Goal: Communication & Community: Ask a question

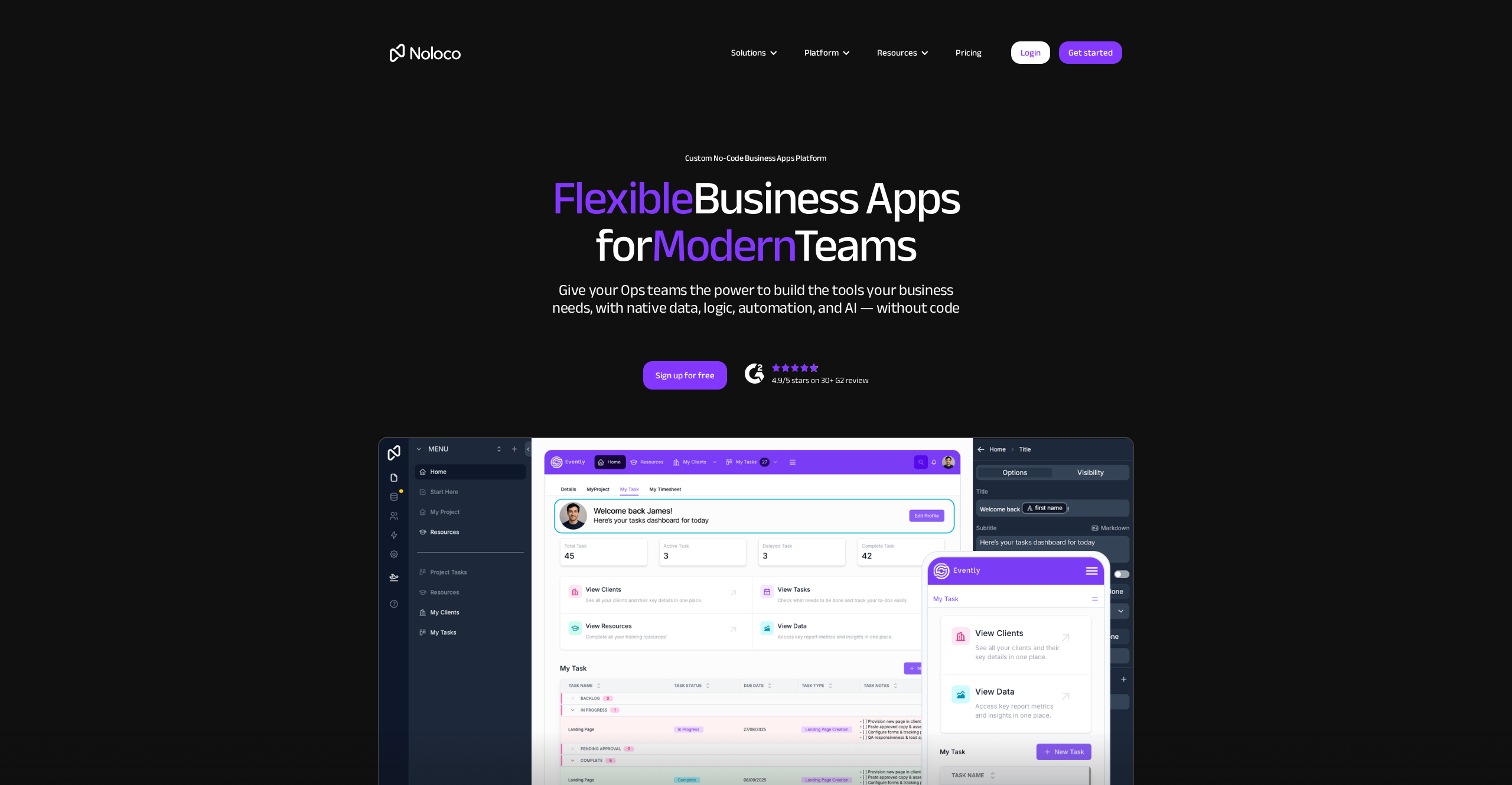
click at [962, 53] on link "Pricing" at bounding box center [968, 53] width 56 height 16
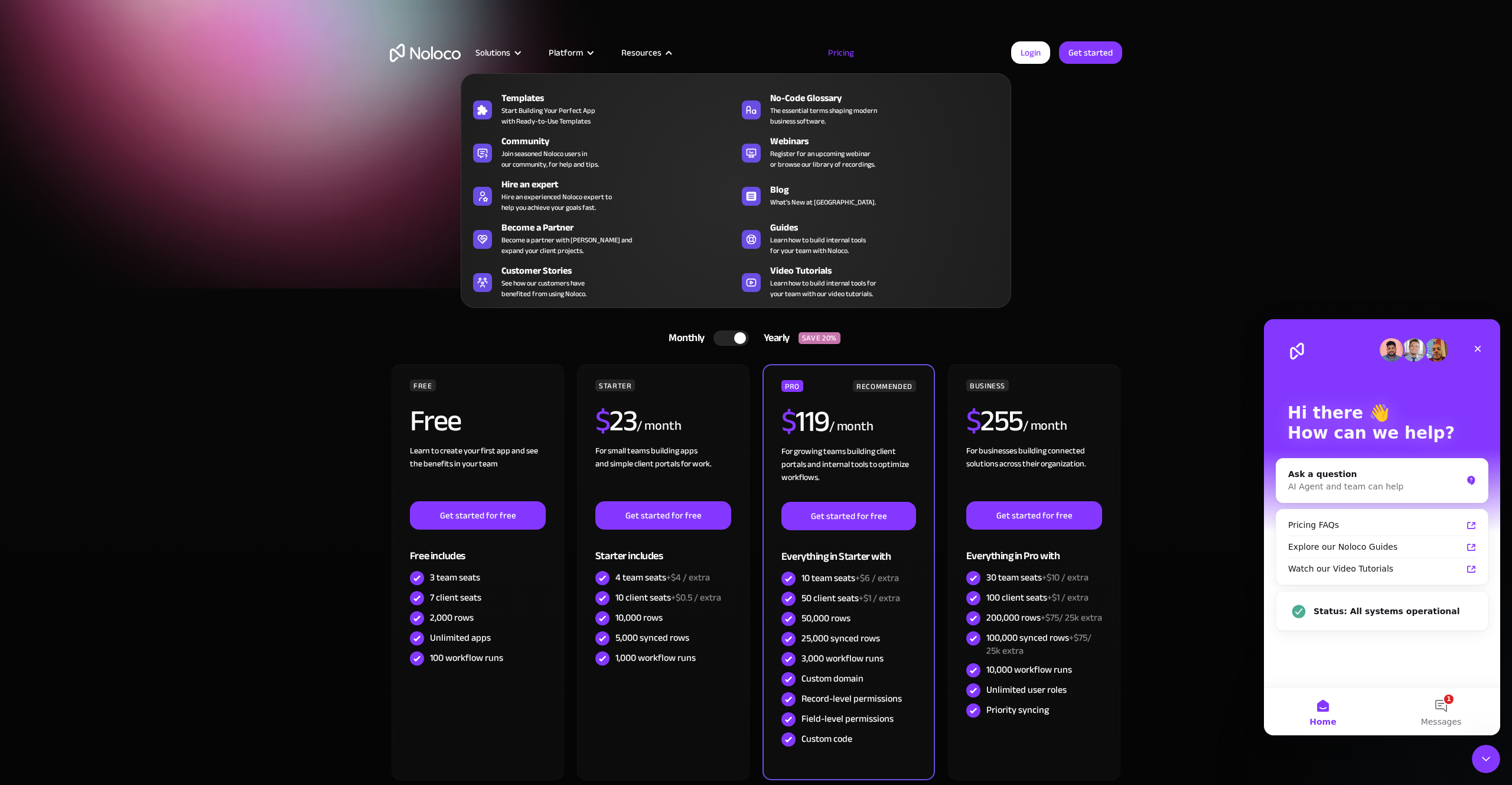
click at [647, 54] on div "Resources" at bounding box center [641, 53] width 40 height 16
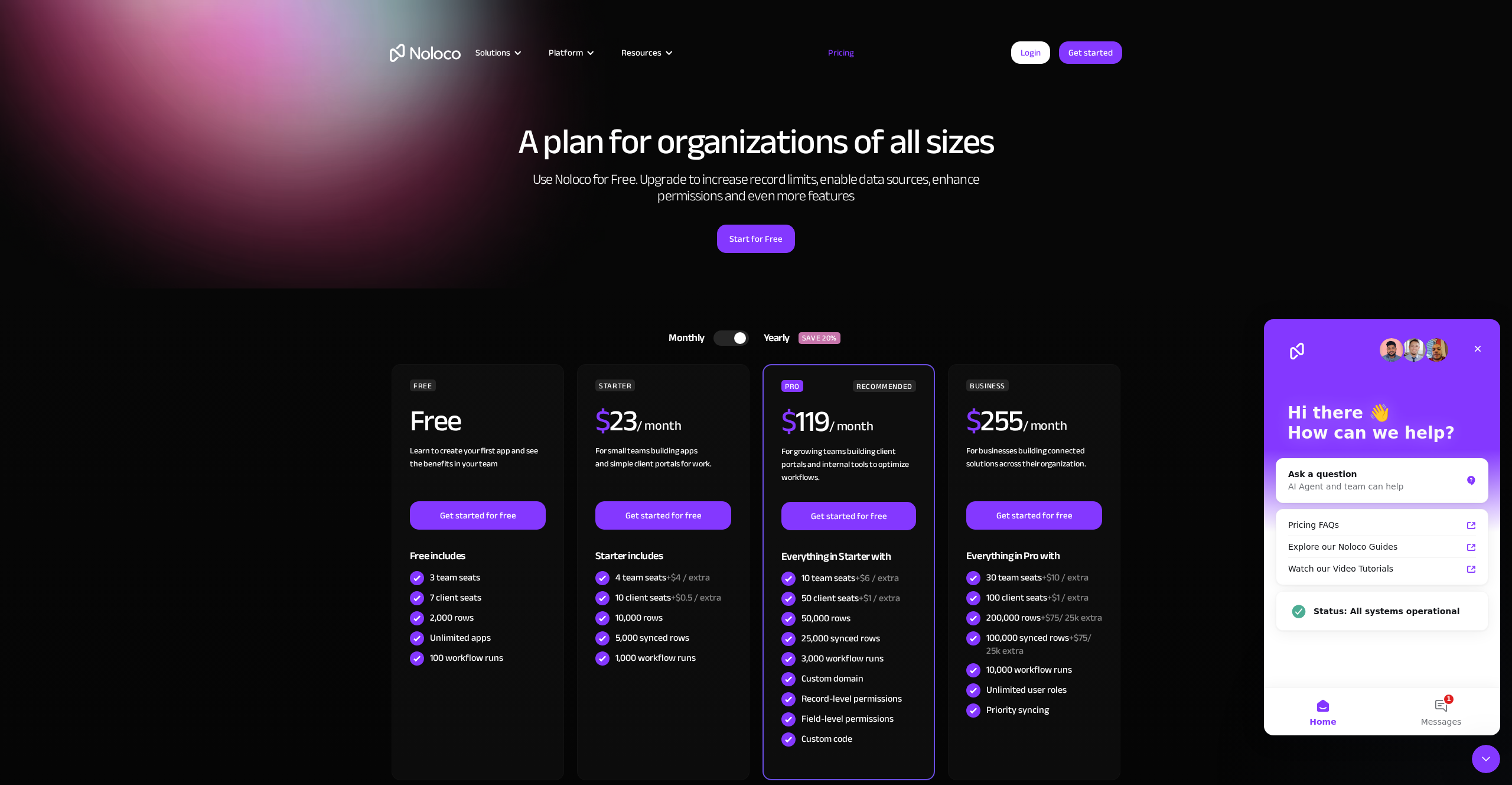
click at [647, 54] on div "Resources" at bounding box center [641, 53] width 40 height 16
click at [427, 51] on img "home" at bounding box center [425, 53] width 71 height 18
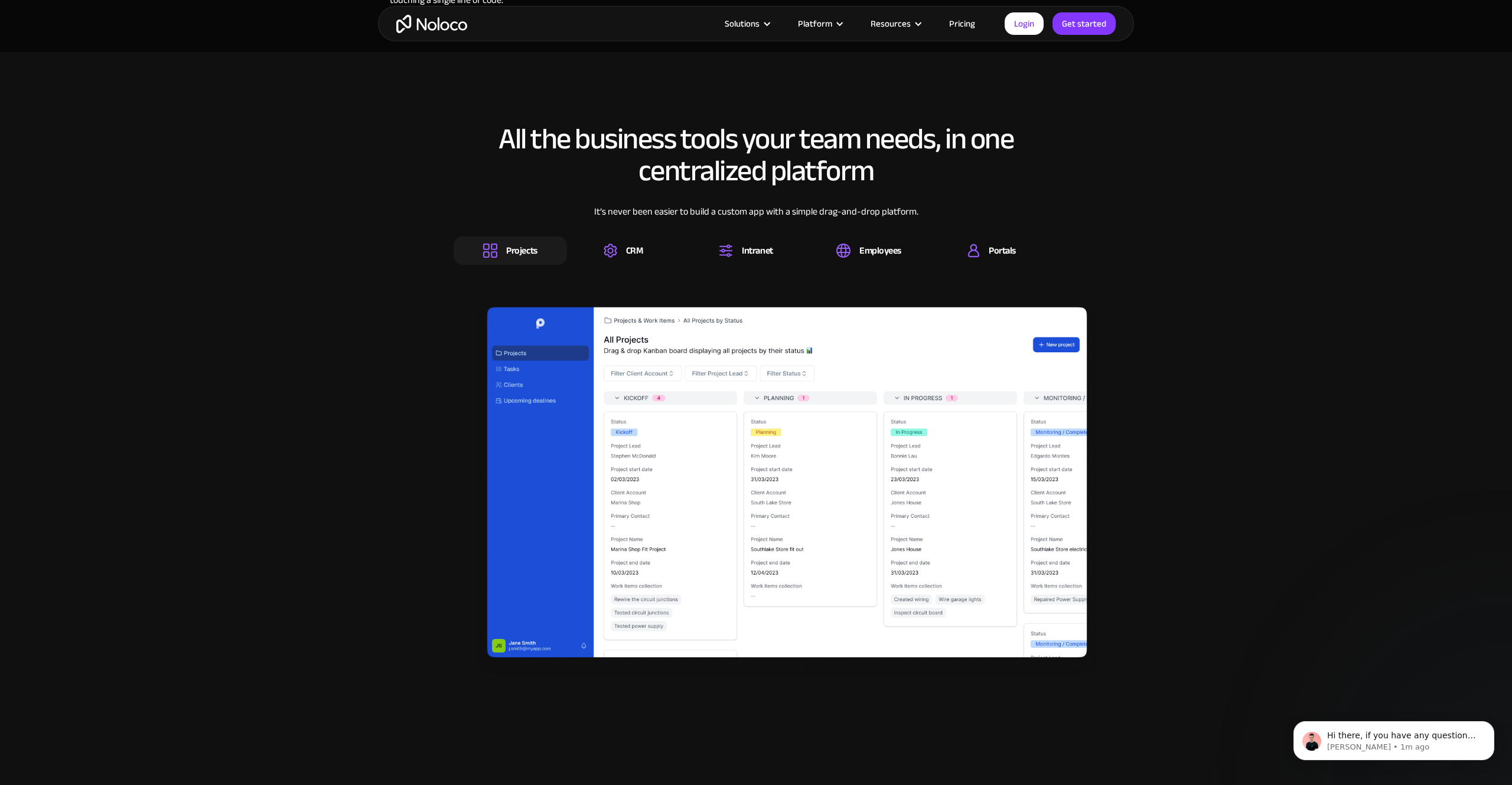
scroll to position [1756, 0]
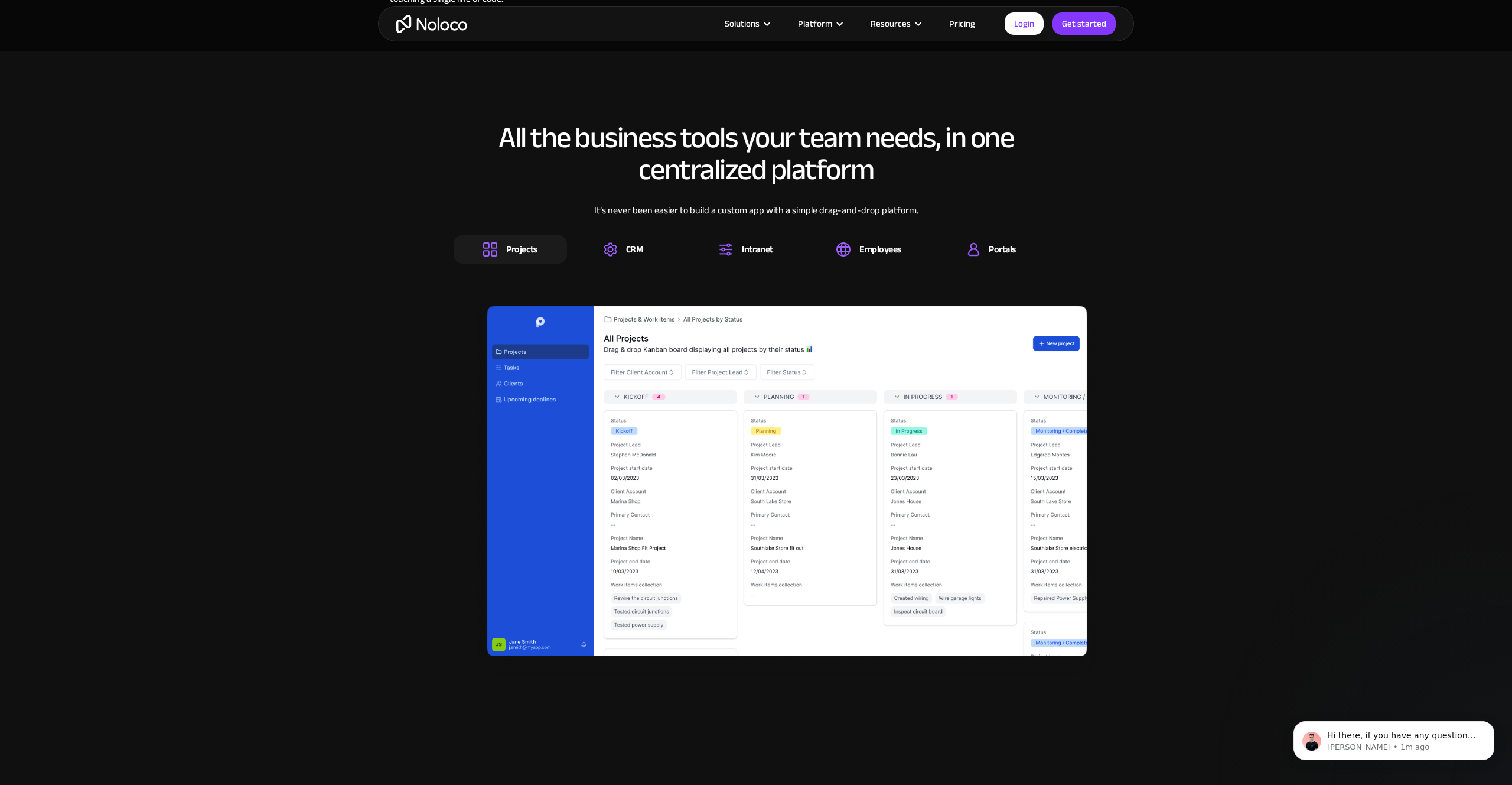
click at [518, 248] on div "Projects" at bounding box center [521, 249] width 31 height 13
click at [641, 248] on div "CRM" at bounding box center [634, 249] width 17 height 13
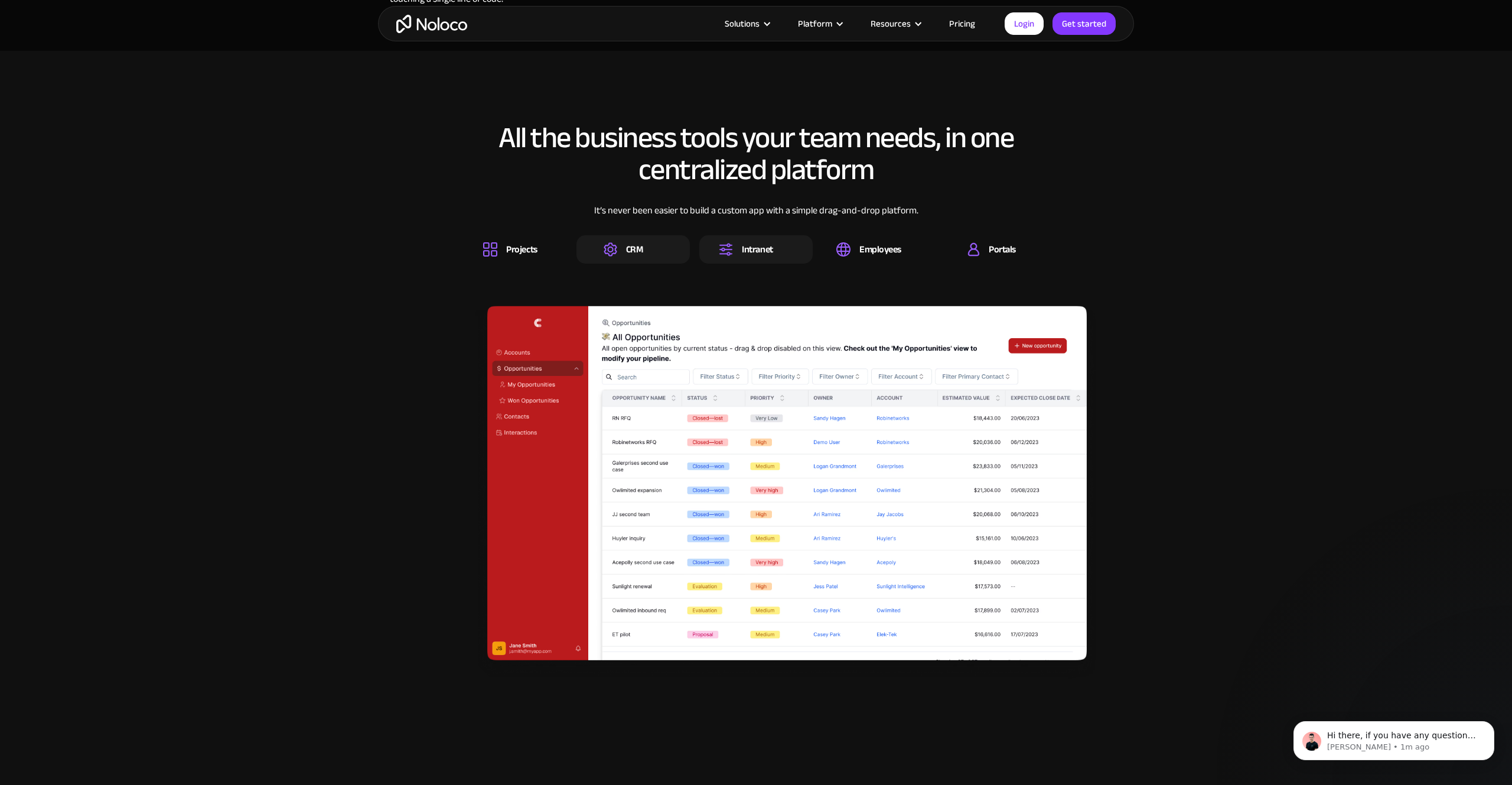
click at [742, 245] on div "Intranet" at bounding box center [757, 249] width 31 height 13
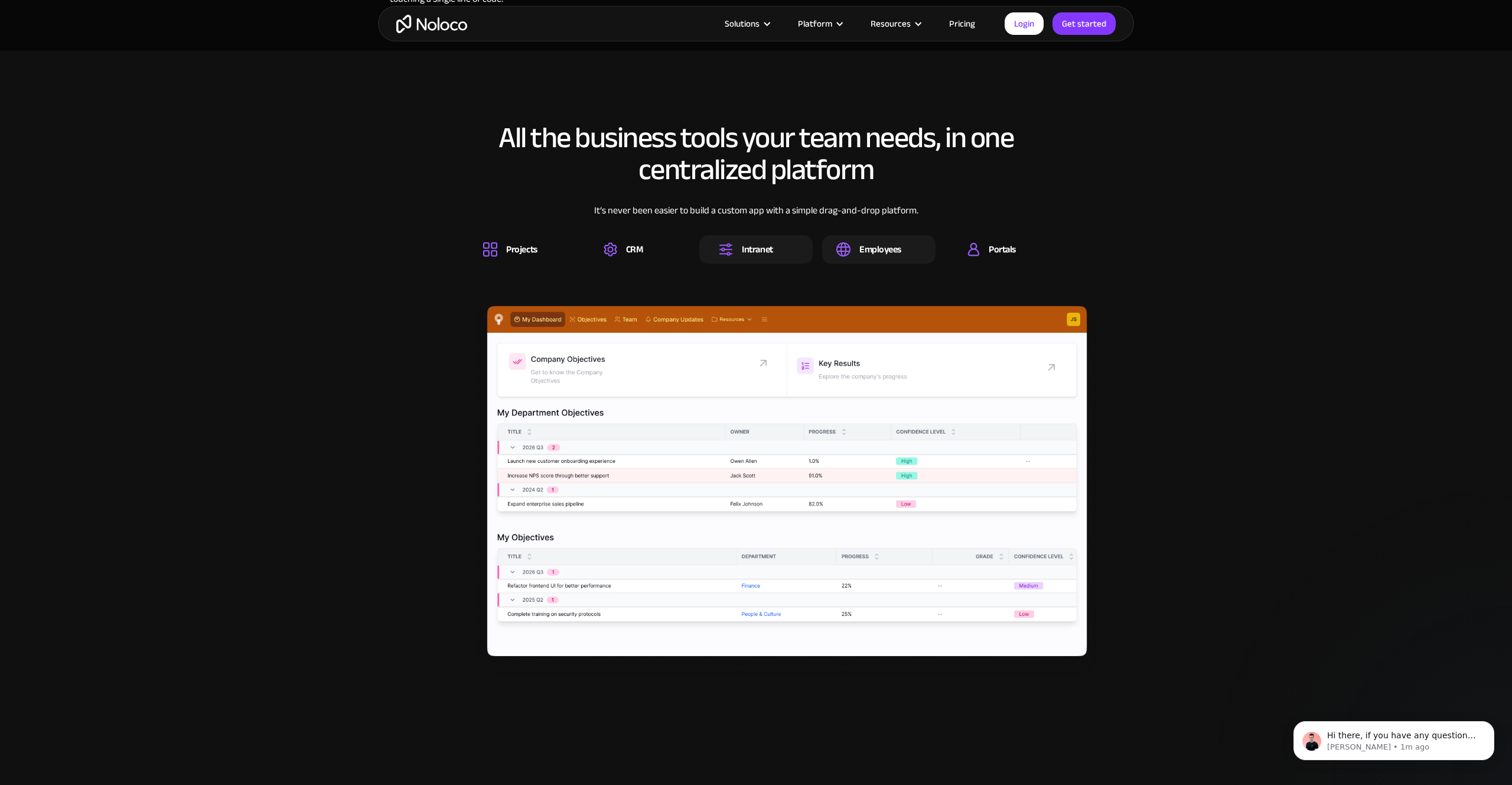
click at [859, 247] on div "Employees" at bounding box center [880, 249] width 42 height 13
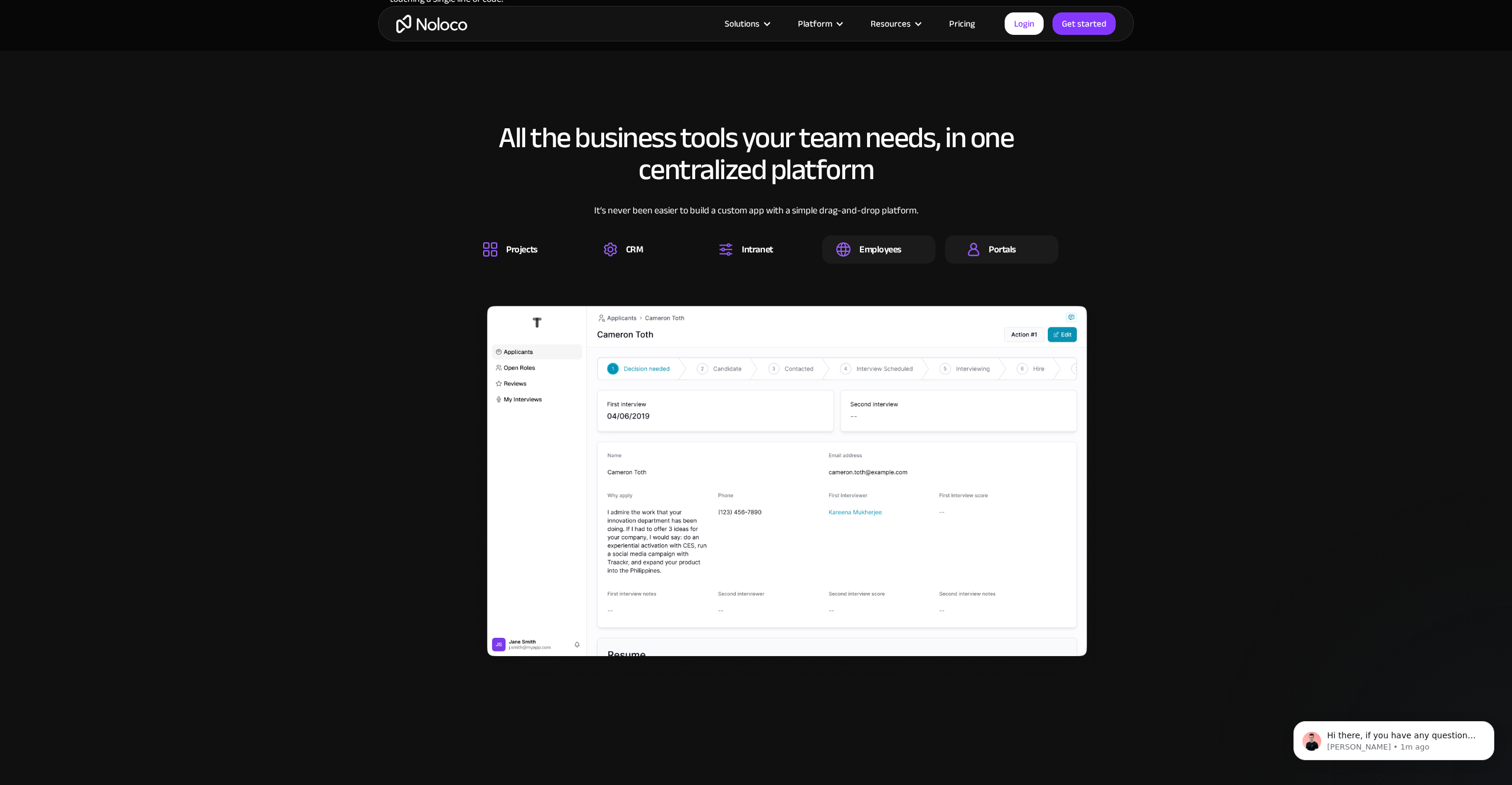
click at [976, 250] on img at bounding box center [974, 249] width 13 height 14
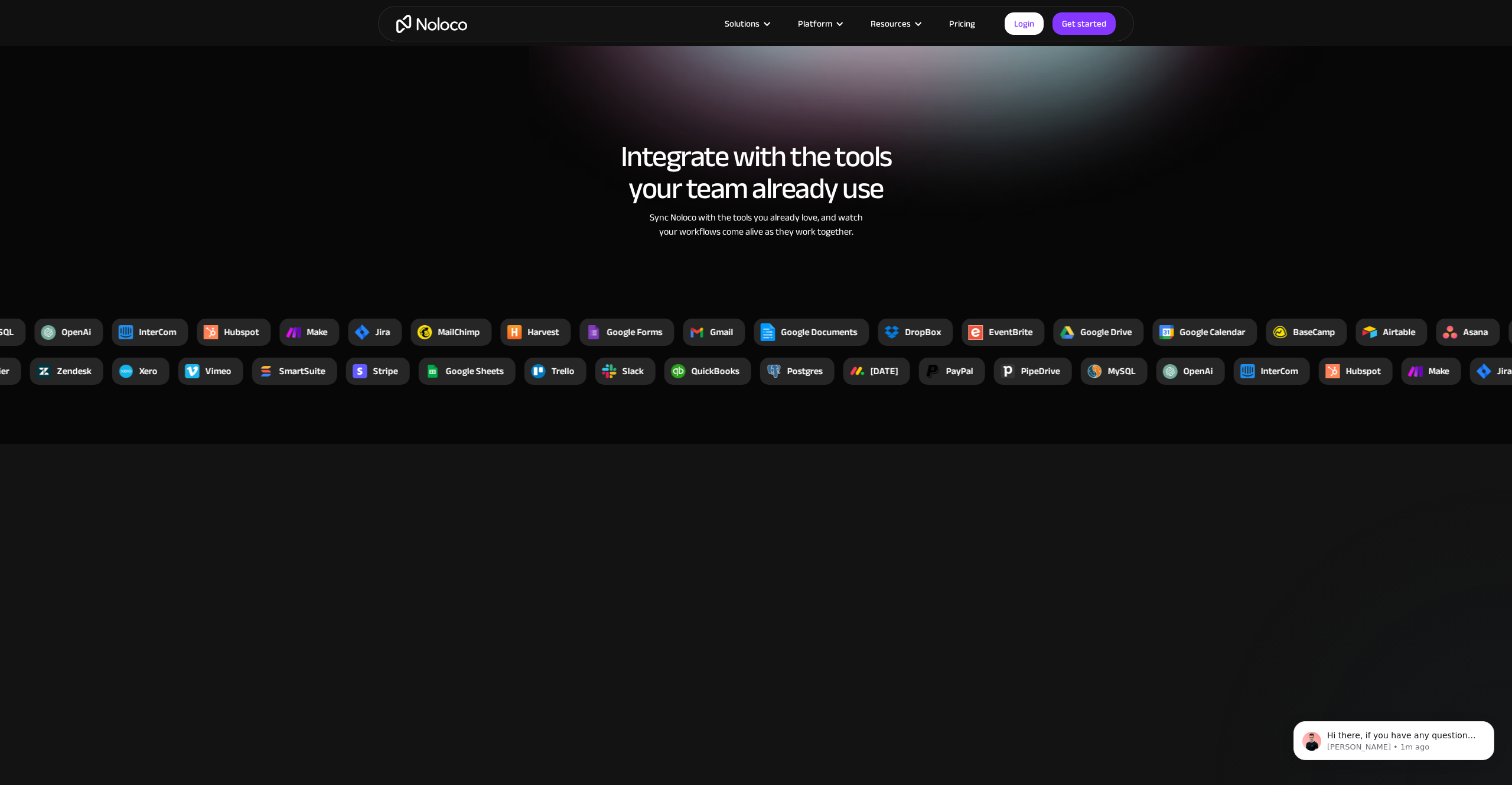
scroll to position [3012, 0]
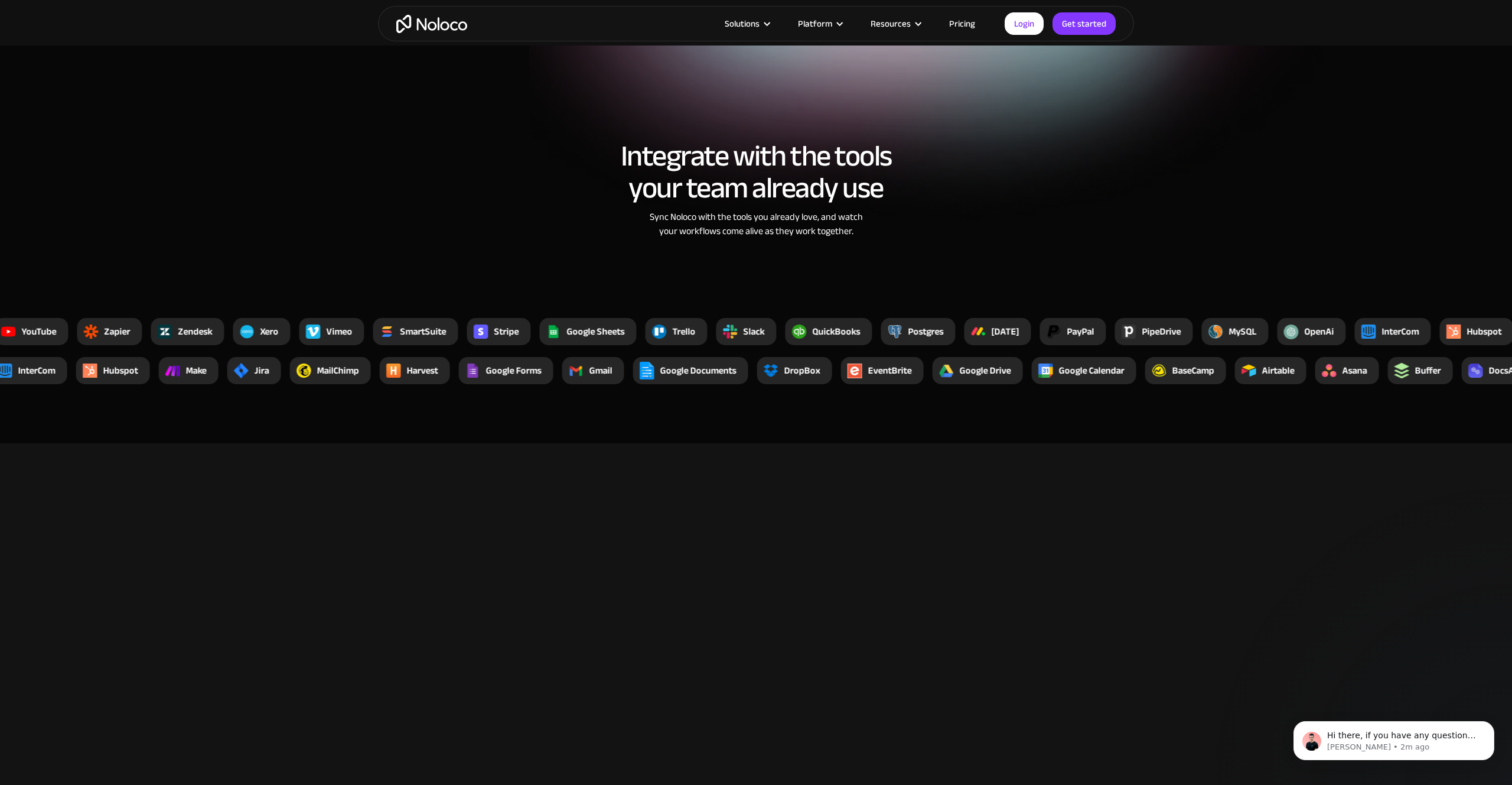
click at [795, 329] on img at bounding box center [799, 332] width 15 height 15
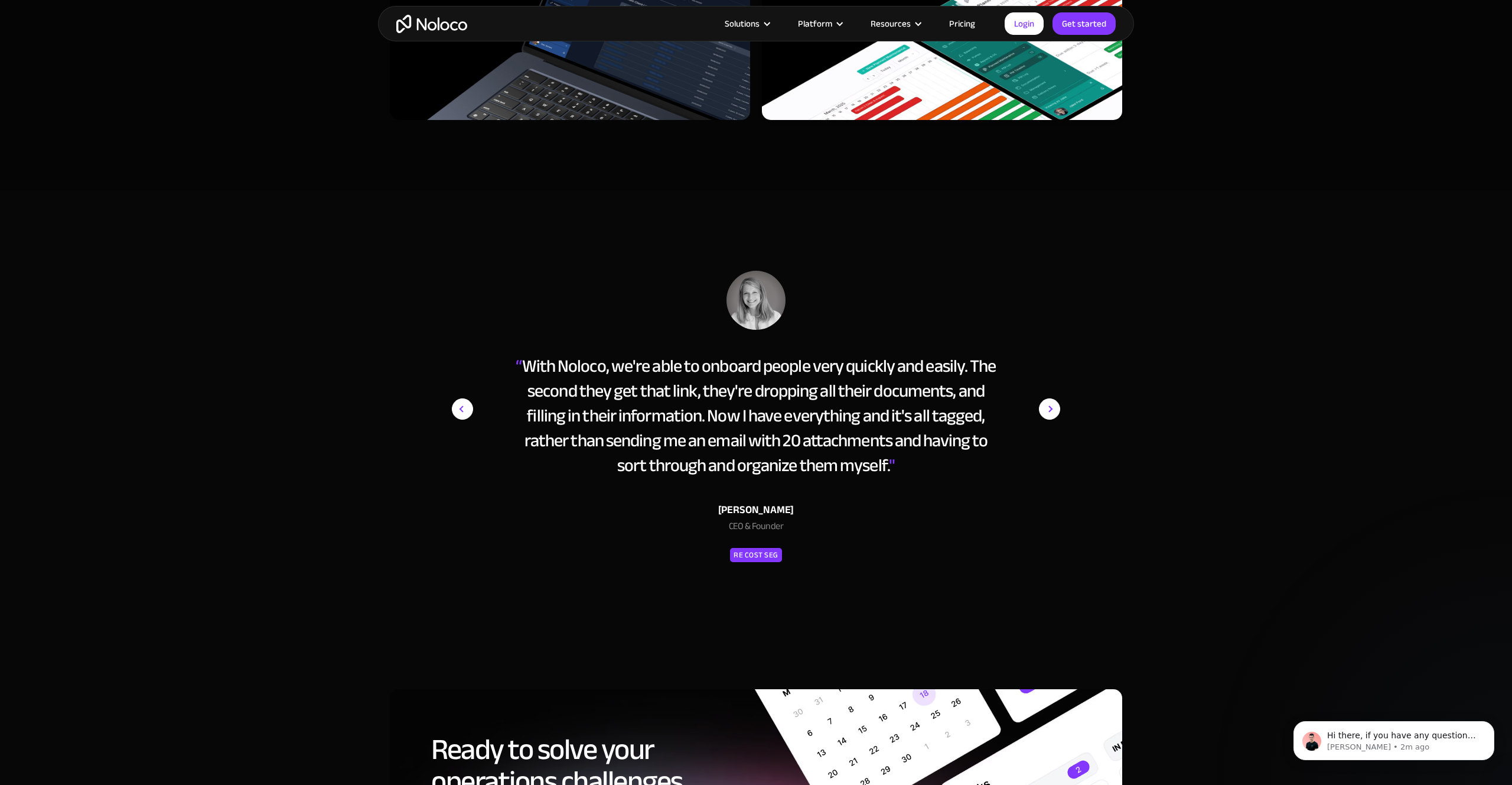
scroll to position [6021, 0]
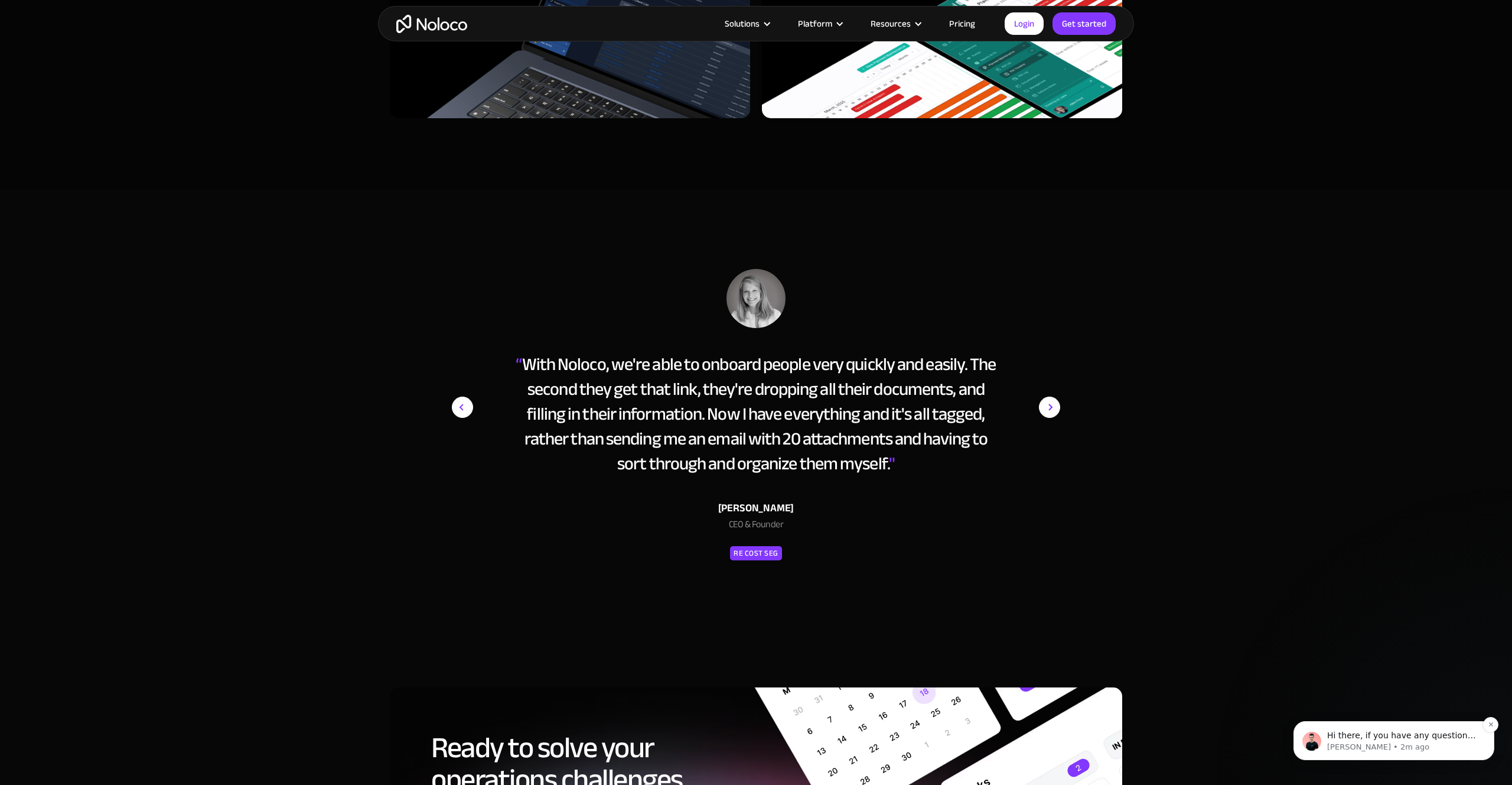
click at [1367, 745] on p "Darragh • 2m ago" at bounding box center [1403, 747] width 152 height 11
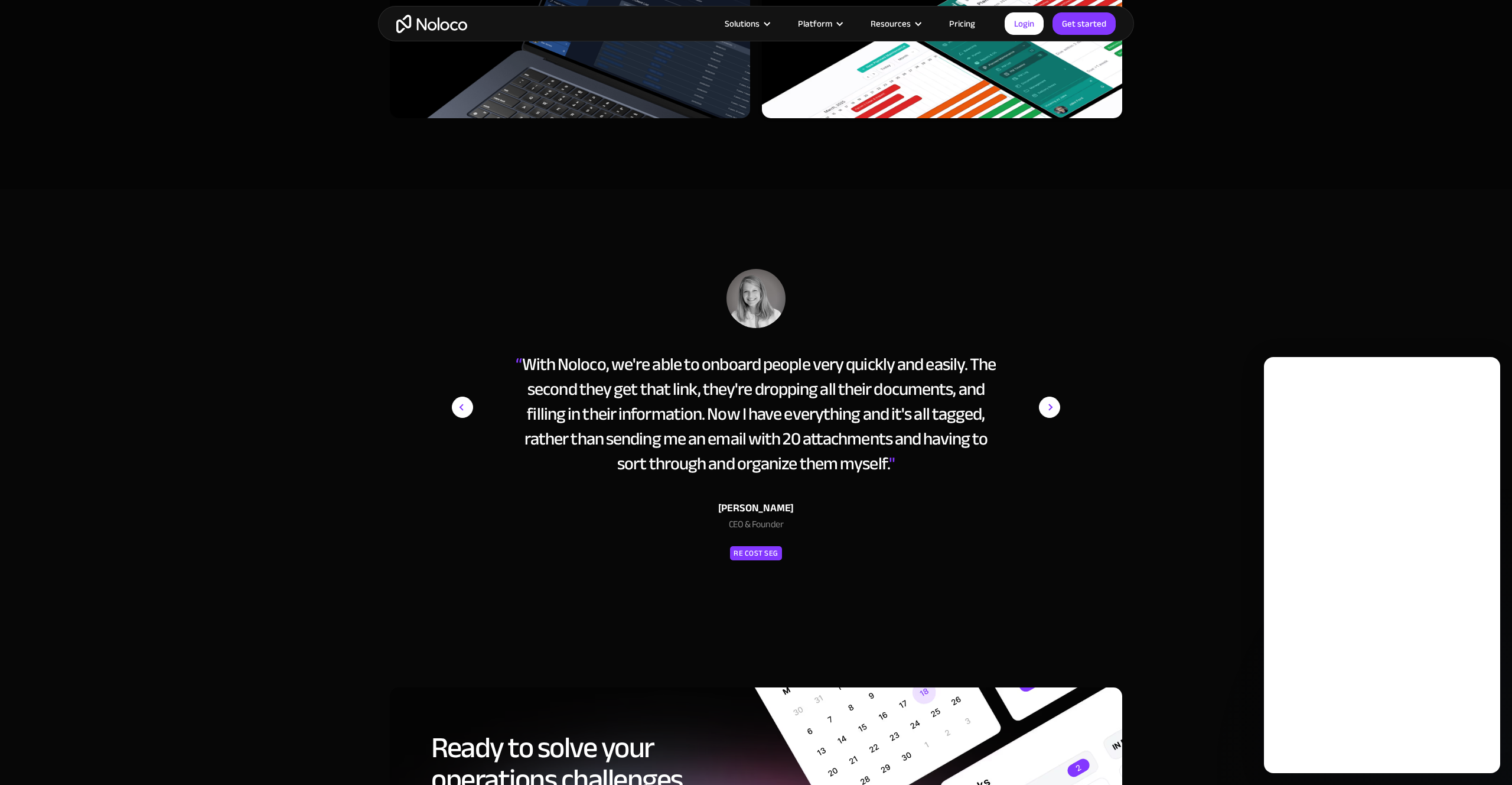
scroll to position [0, 0]
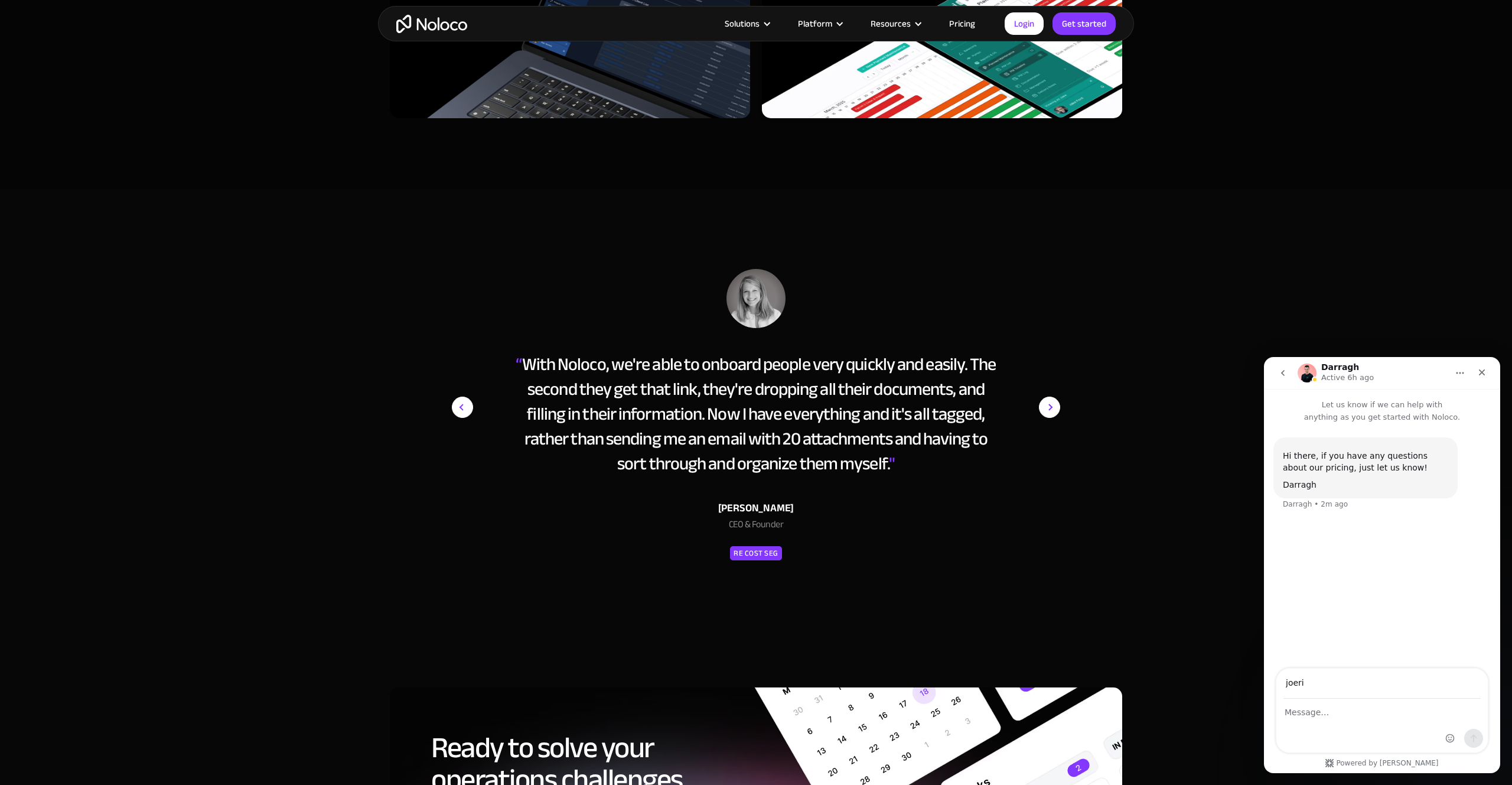
type input "joerischepens@joerischepens.be"
click at [1335, 717] on textarea "Message…" at bounding box center [1382, 709] width 211 height 20
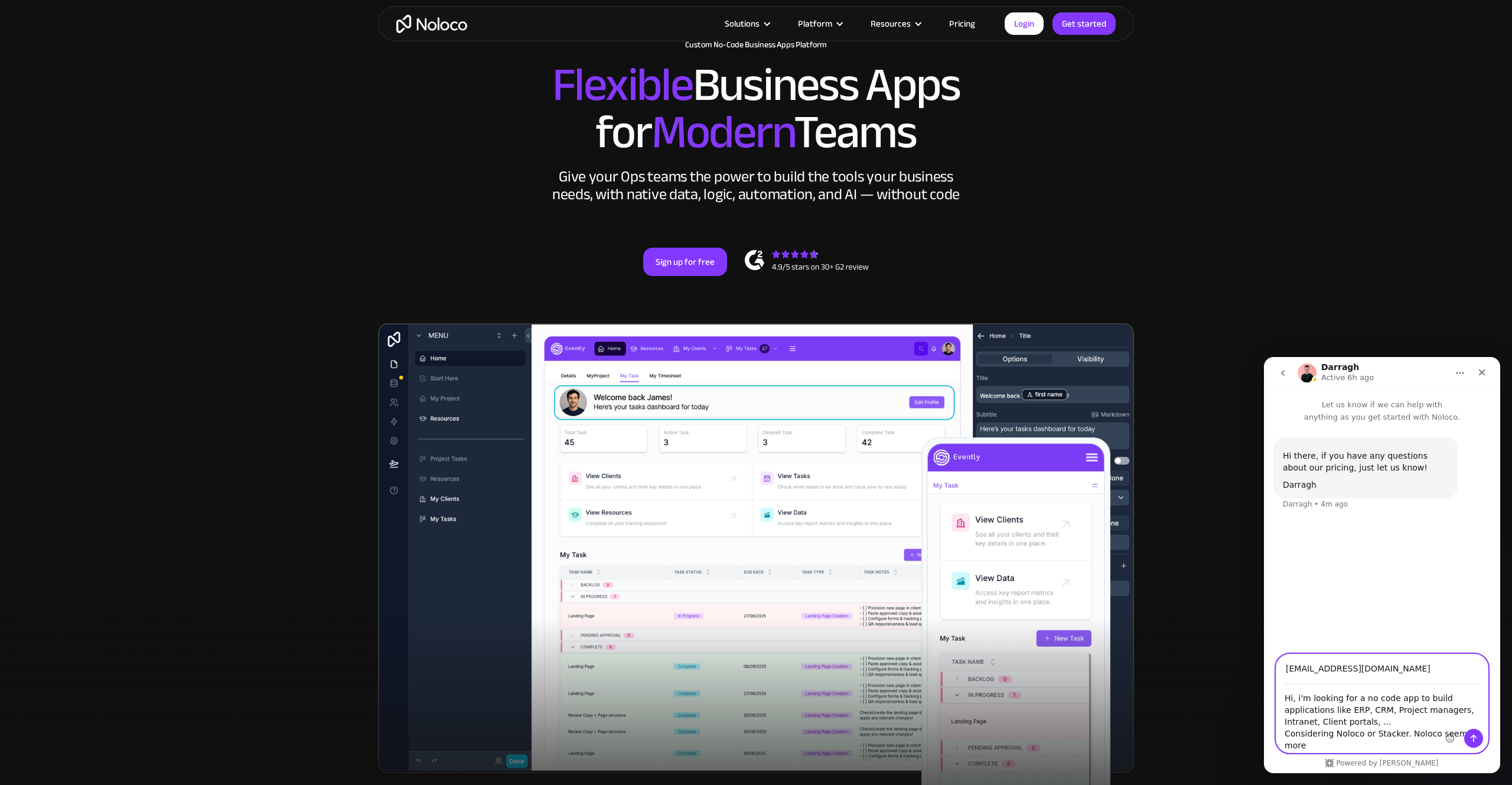
scroll to position [115, 0]
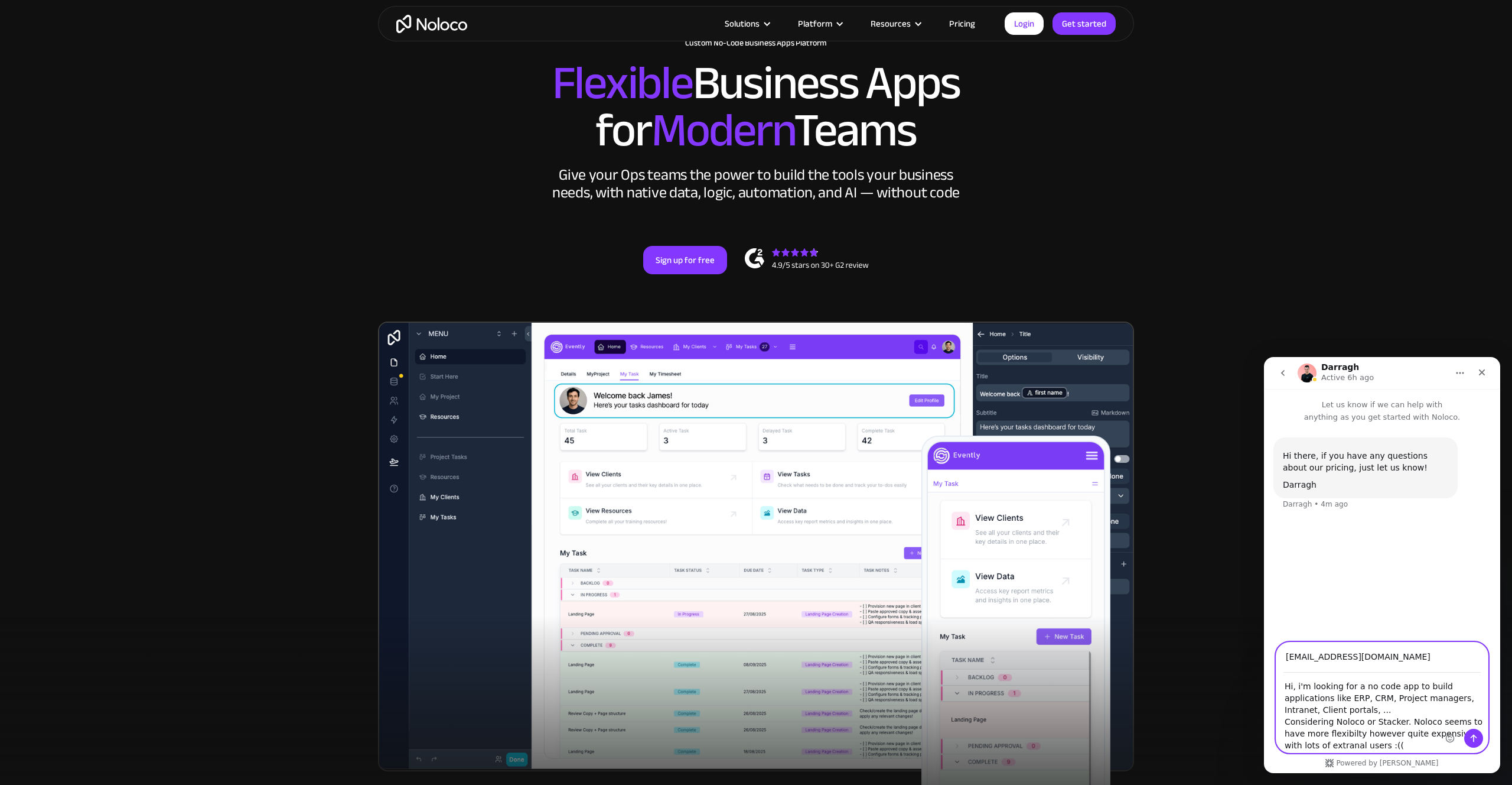
type textarea "Hi, i'm looking for a no code app to build applications like ERP, CRM, Project …"
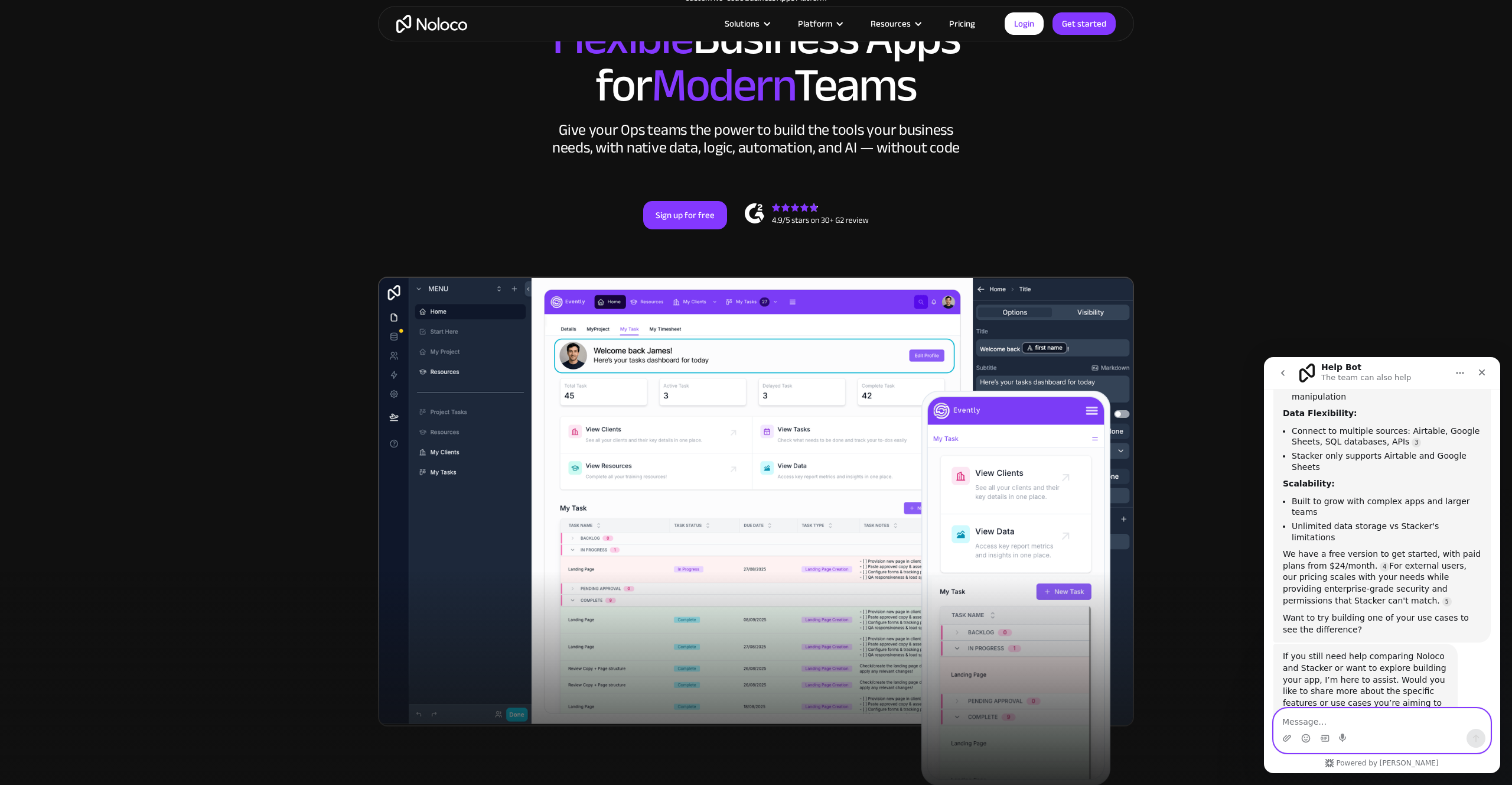
scroll to position [375, 0]
click at [1303, 722] on textarea "Message…" at bounding box center [1382, 719] width 216 height 20
type textarea "There's AI assitance to build an app?"
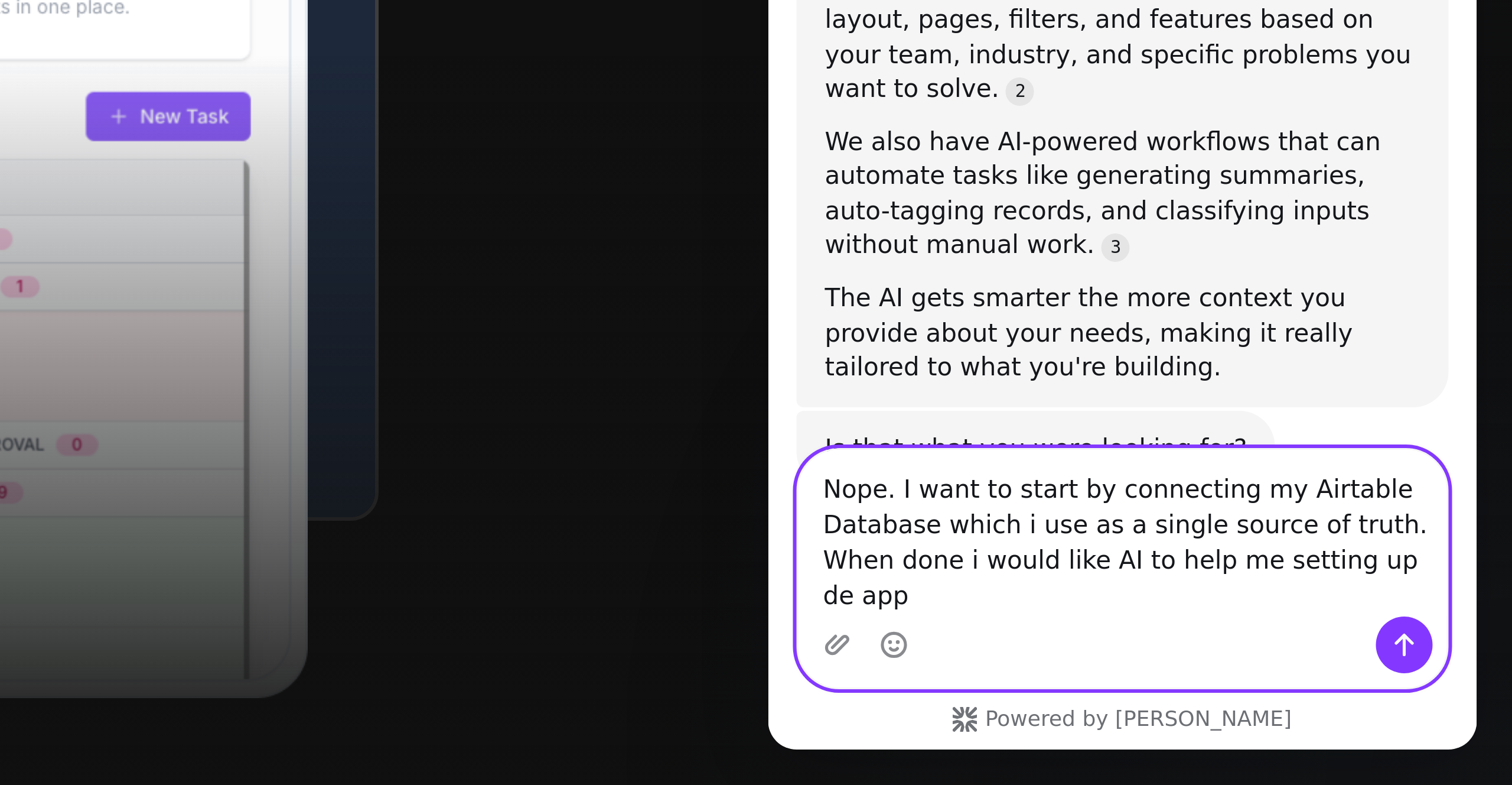
scroll to position [676, 0]
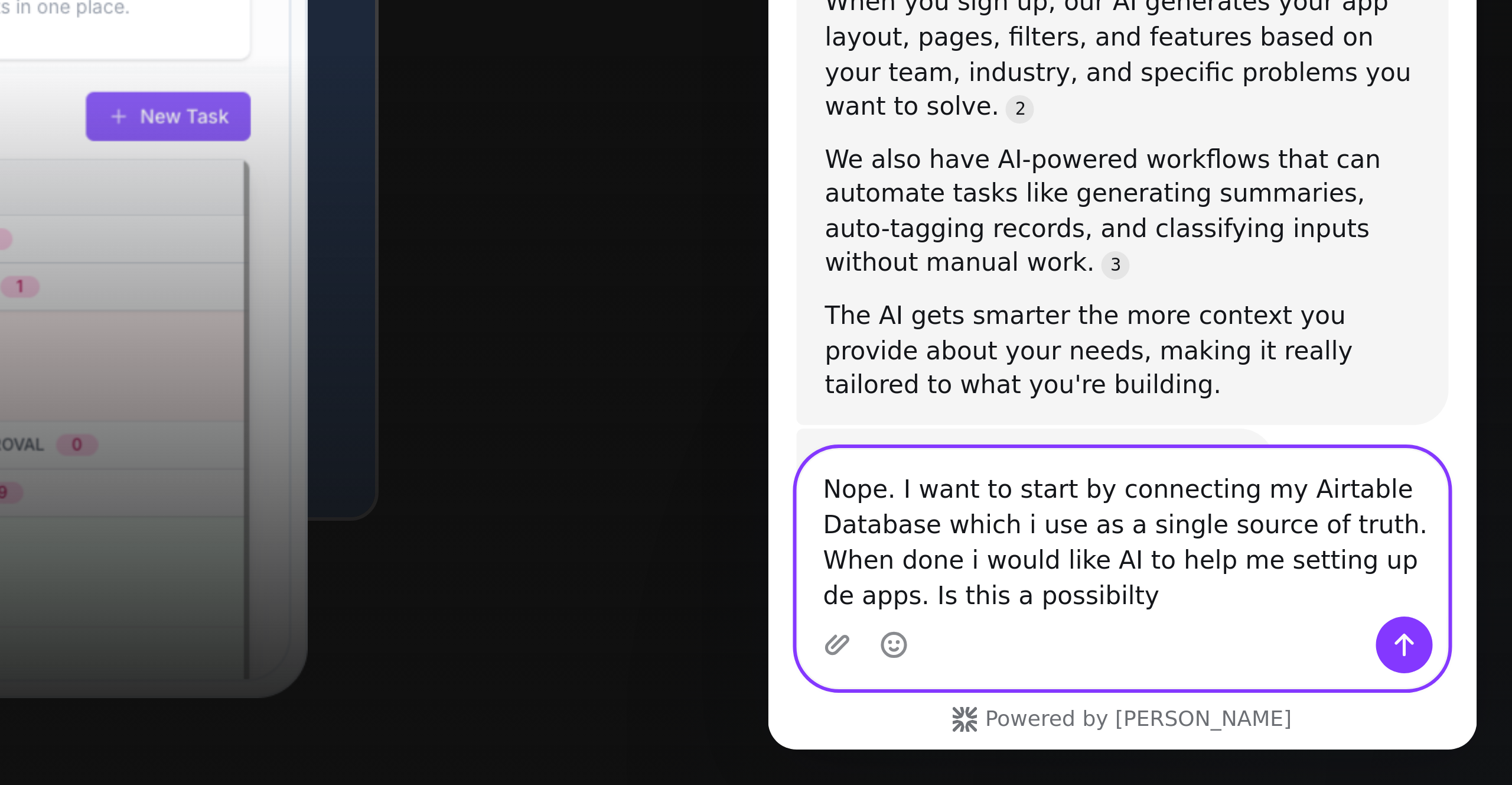
type textarea "Nope. I want to start by connecting my Airtable Database which i use as a singl…"
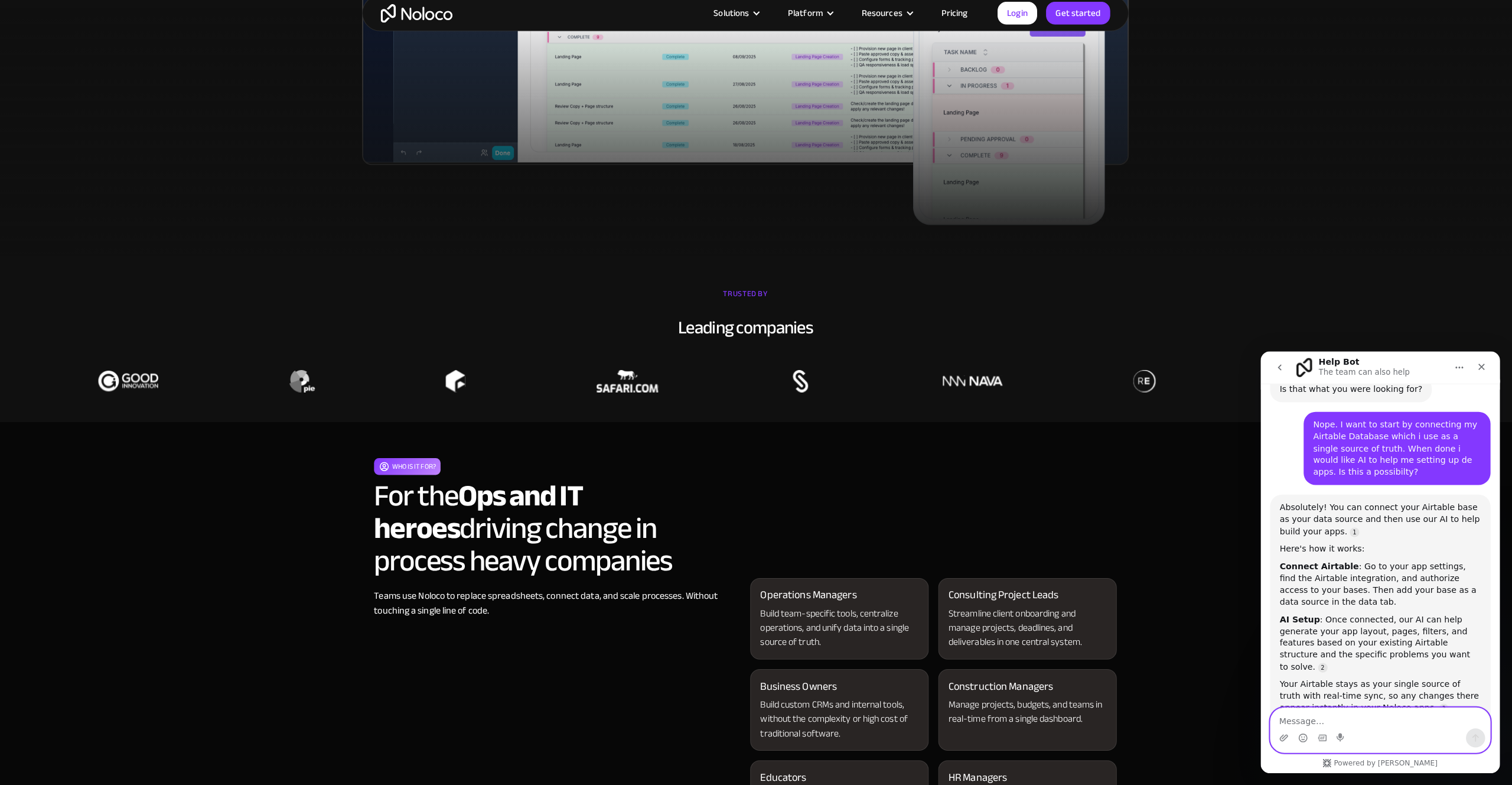
scroll to position [719, 0]
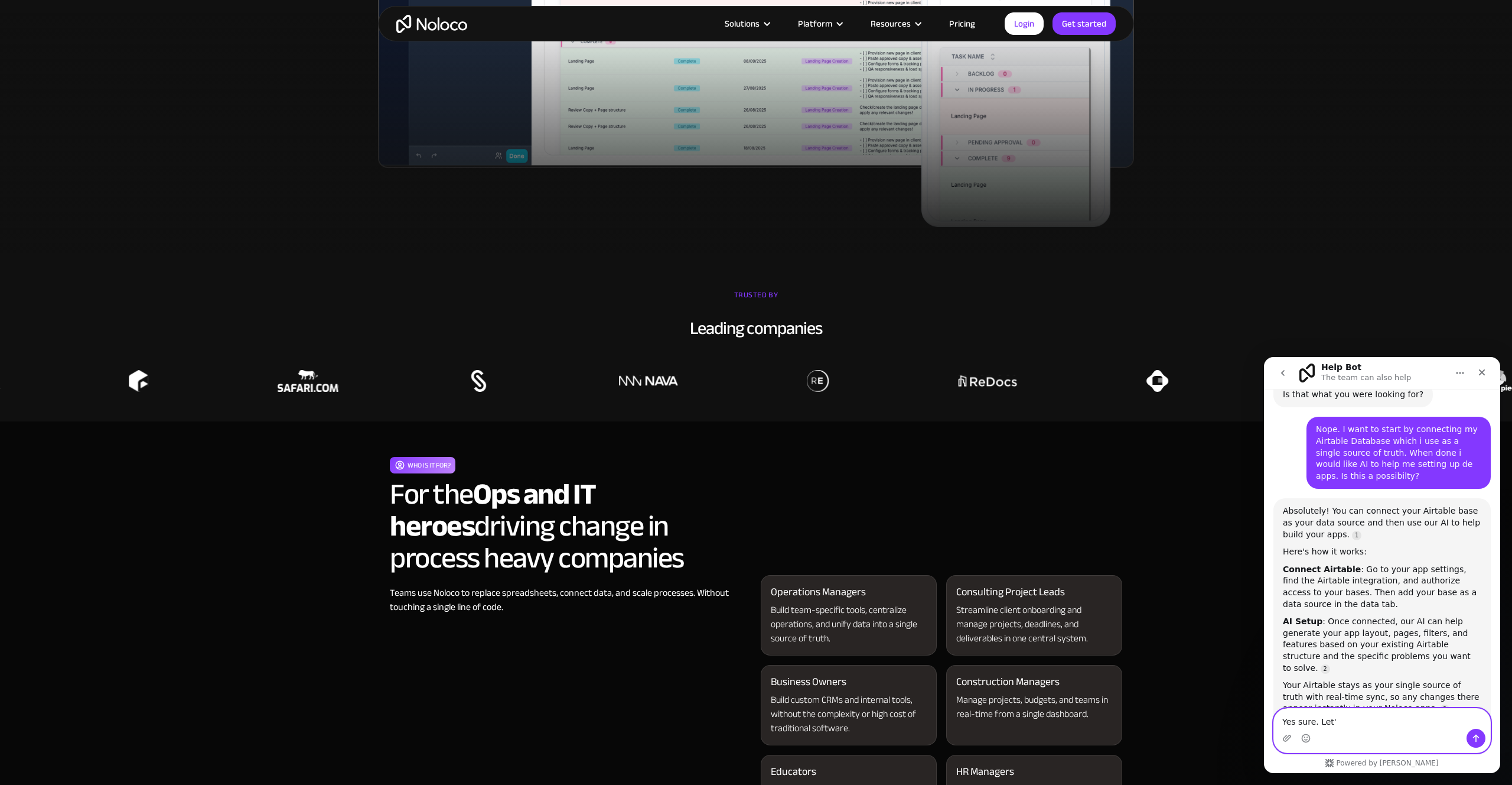
type textarea "Yes sure. Let's"
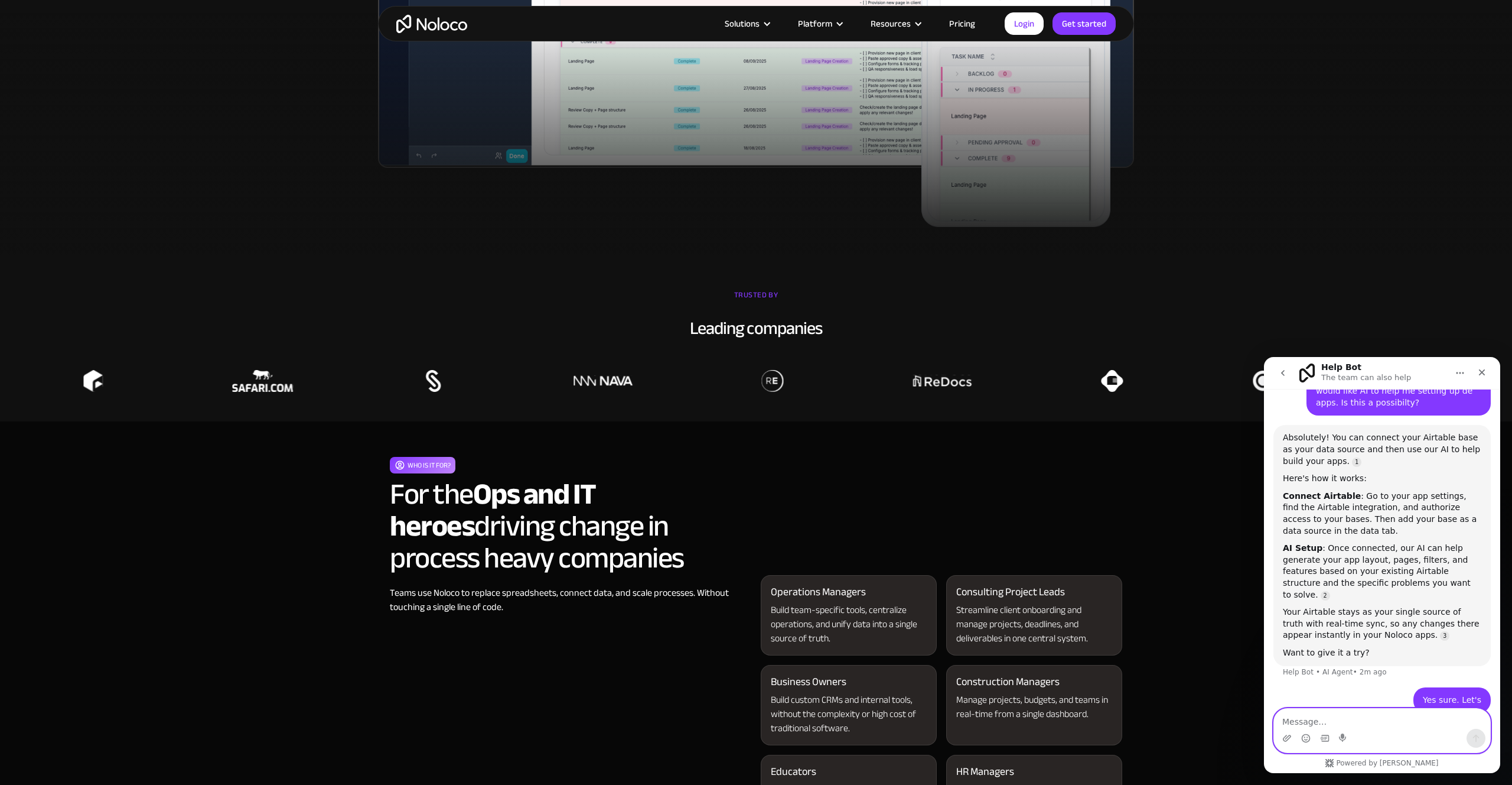
scroll to position [1034, 0]
type textarea "h"
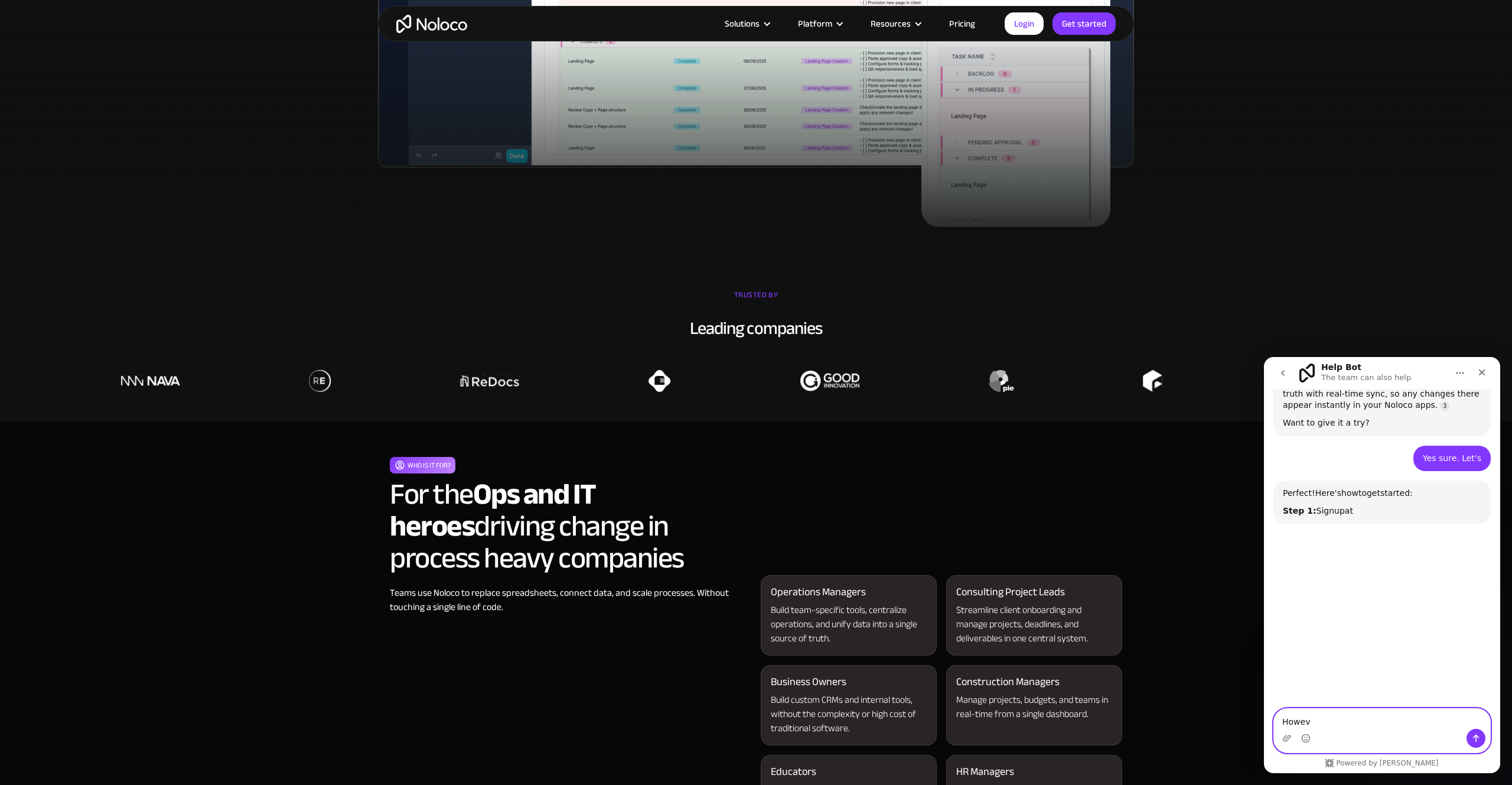
scroll to position [1268, 0]
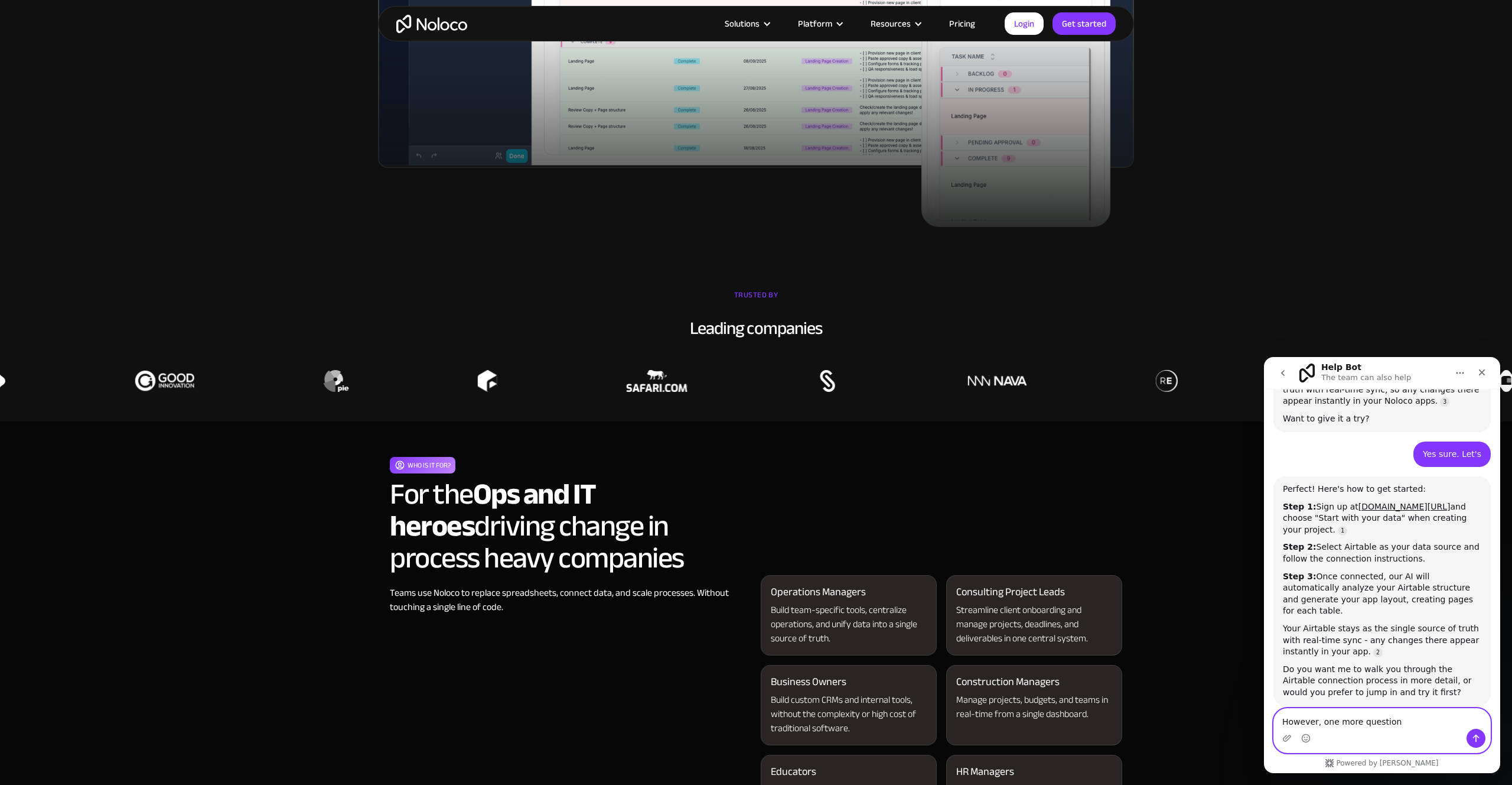
type textarea "However, one more question"
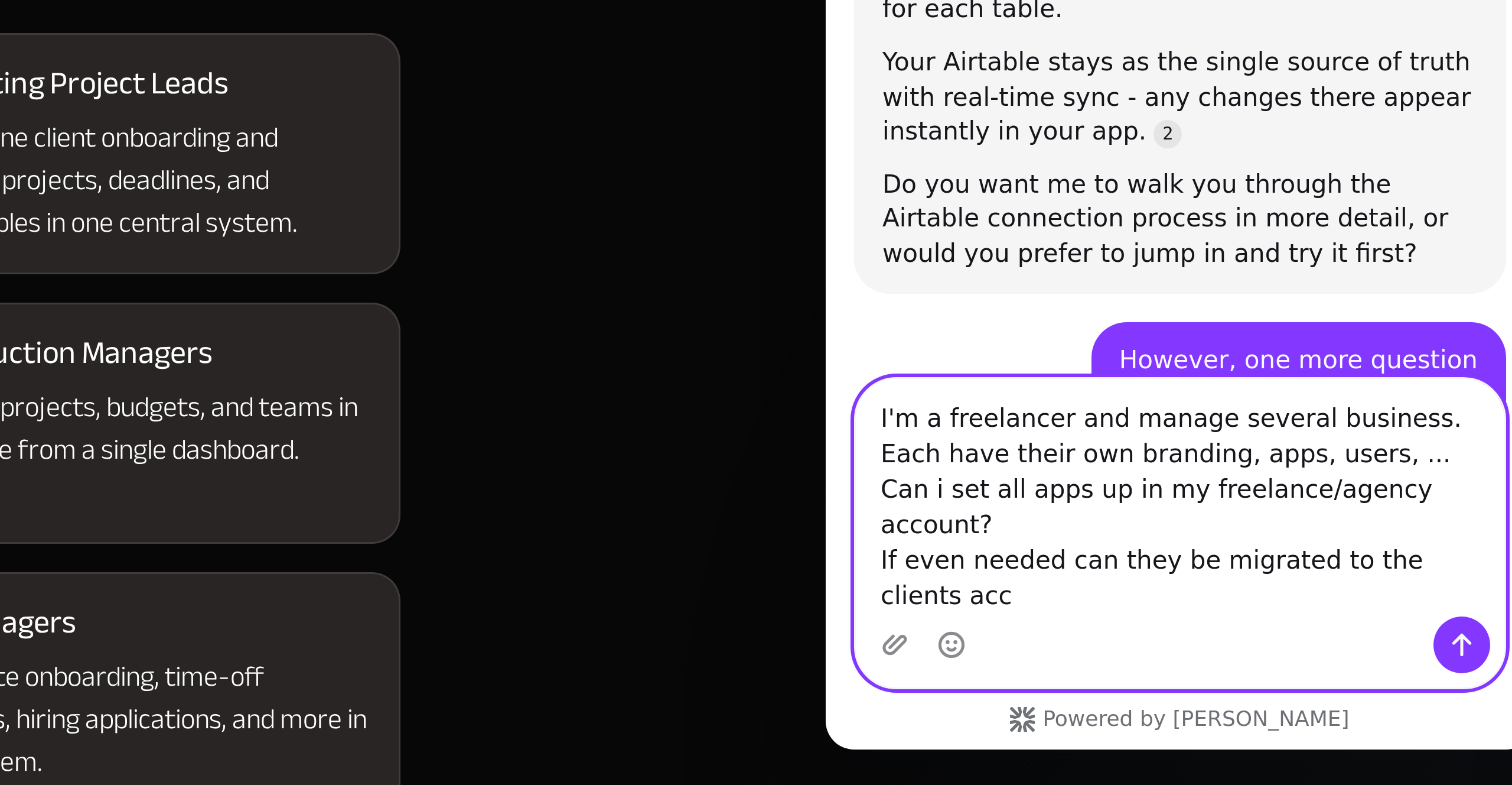
scroll to position [1364, 0]
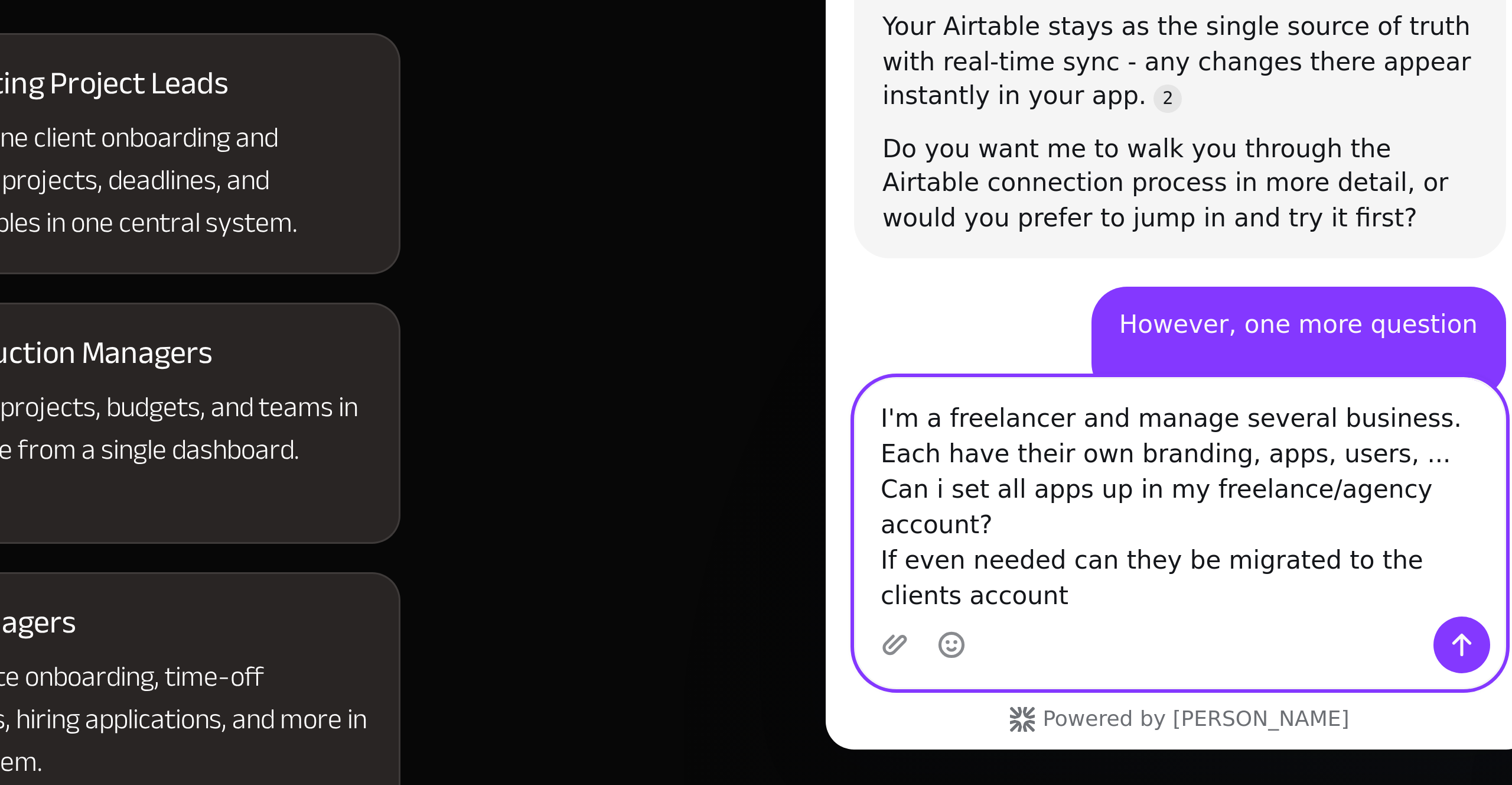
type textarea "I'm a freelancer and manage several business. Each have their own branding, app…"
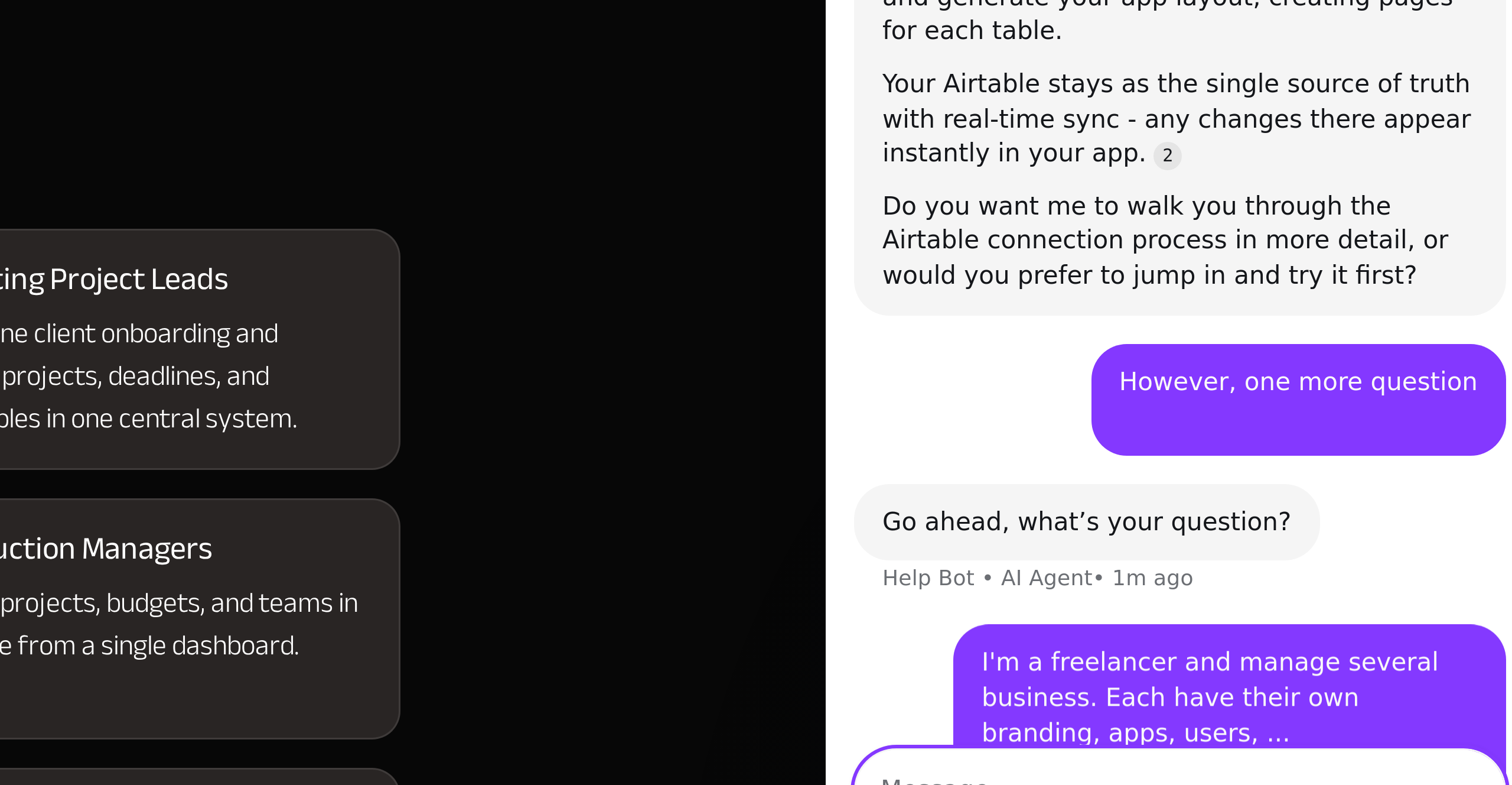
scroll to position [1448, 0]
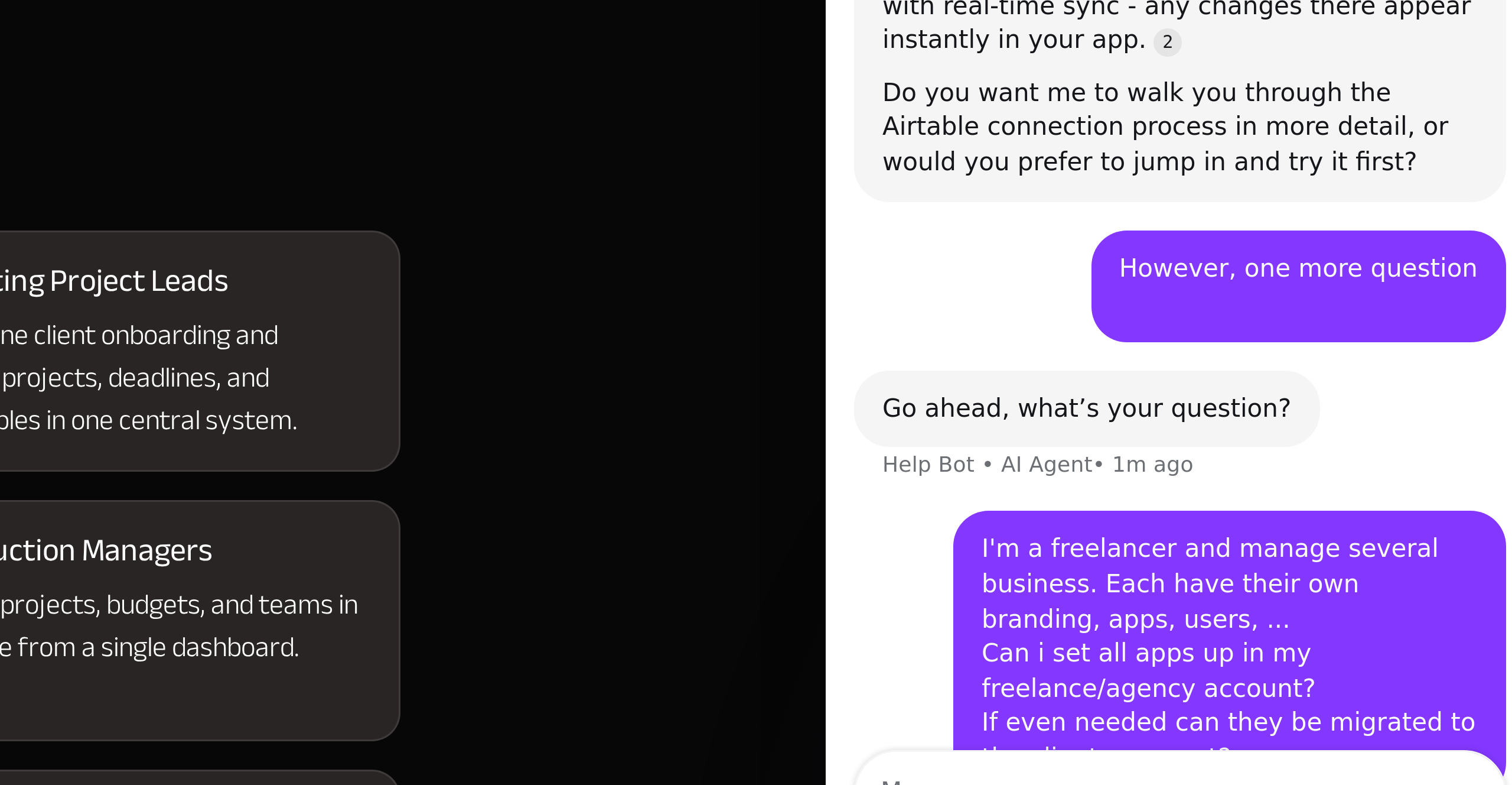
click at [1179, 517] on section "Who is it for? For the Ops and IT heroes driving change in process heavy compan…" at bounding box center [756, 714] width 1512 height 666
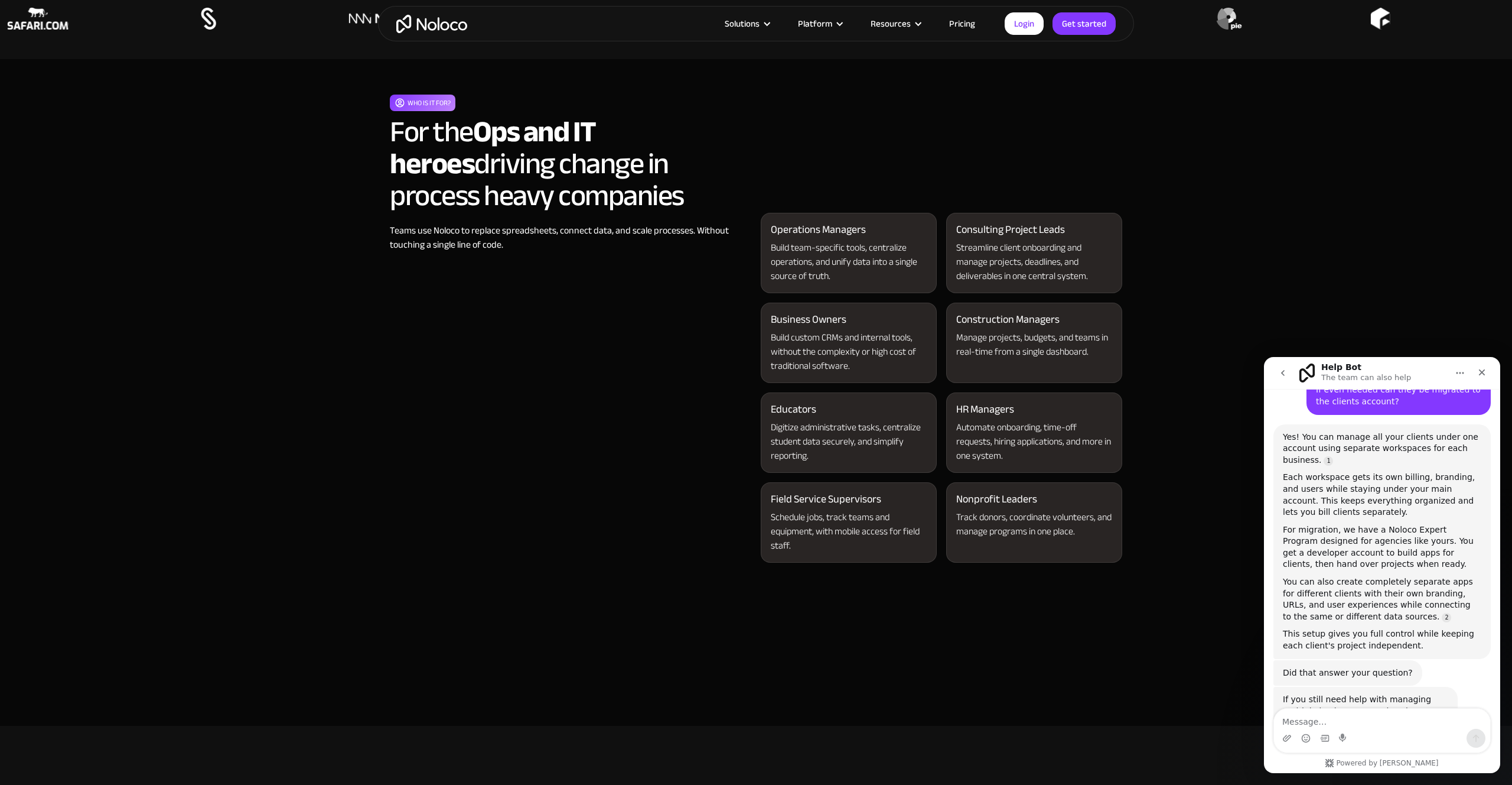
scroll to position [1753, 0]
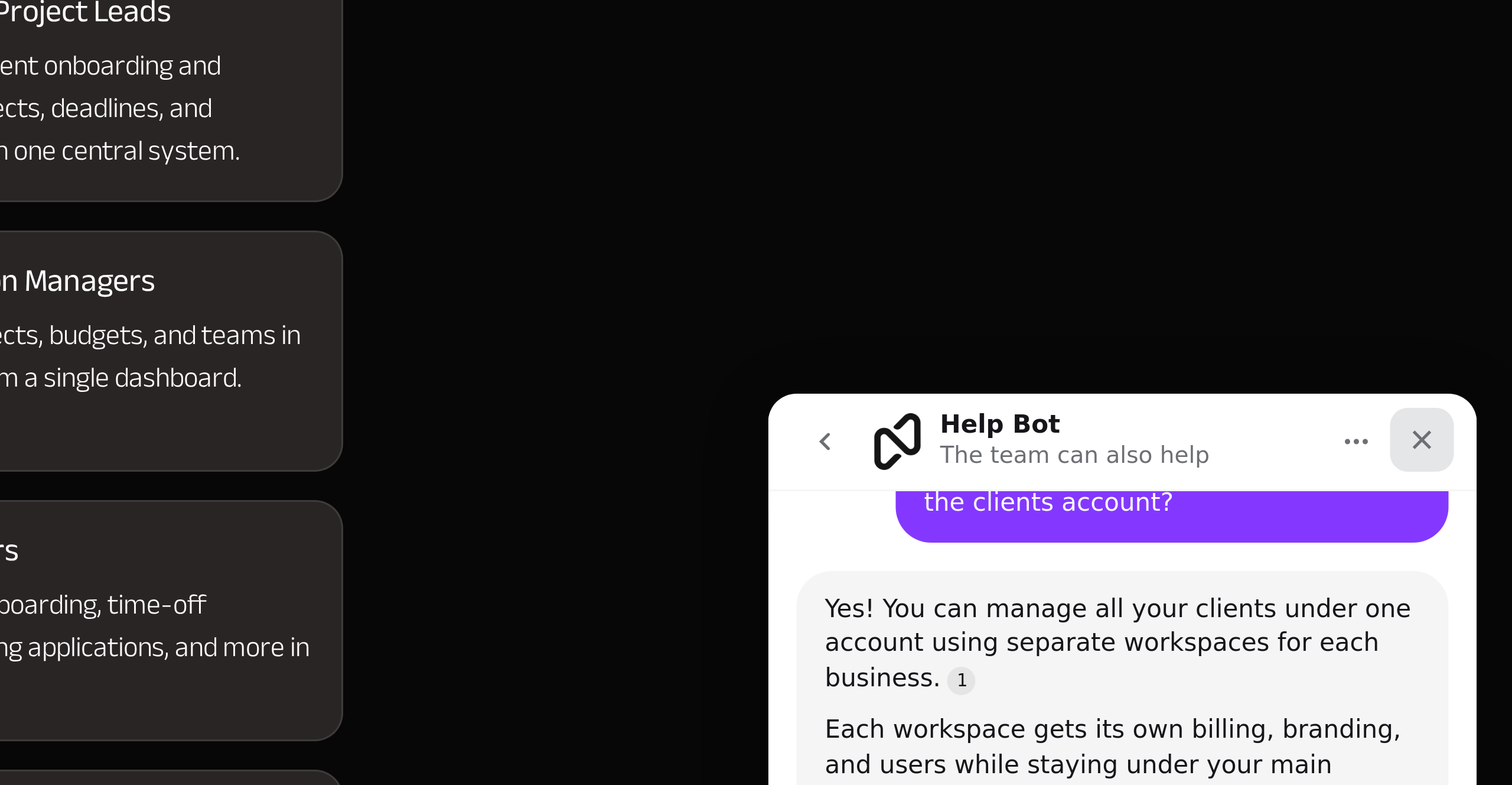
click at [989, 409] on icon "Close" at bounding box center [985, 409] width 9 height 9
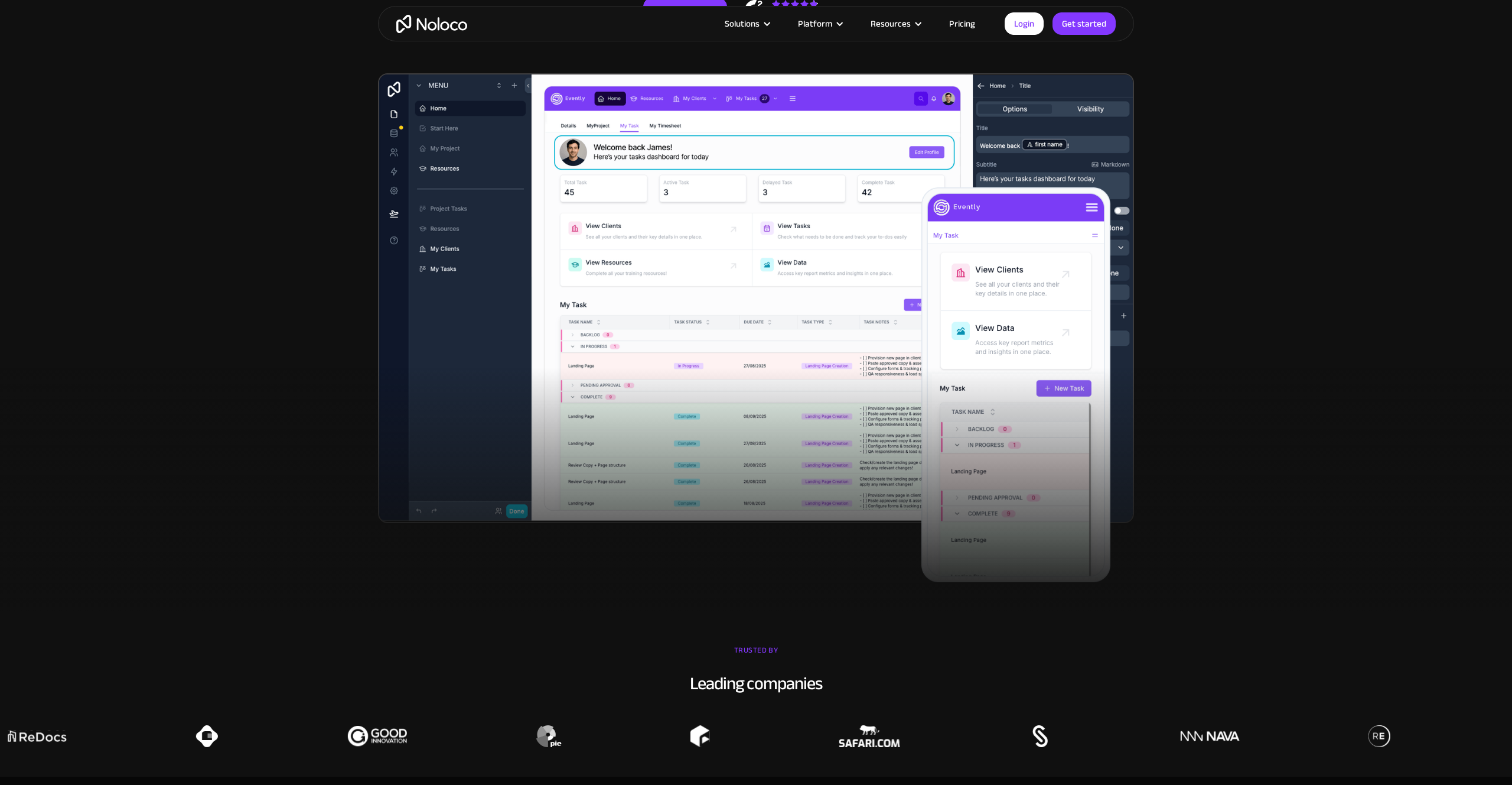
scroll to position [0, 0]
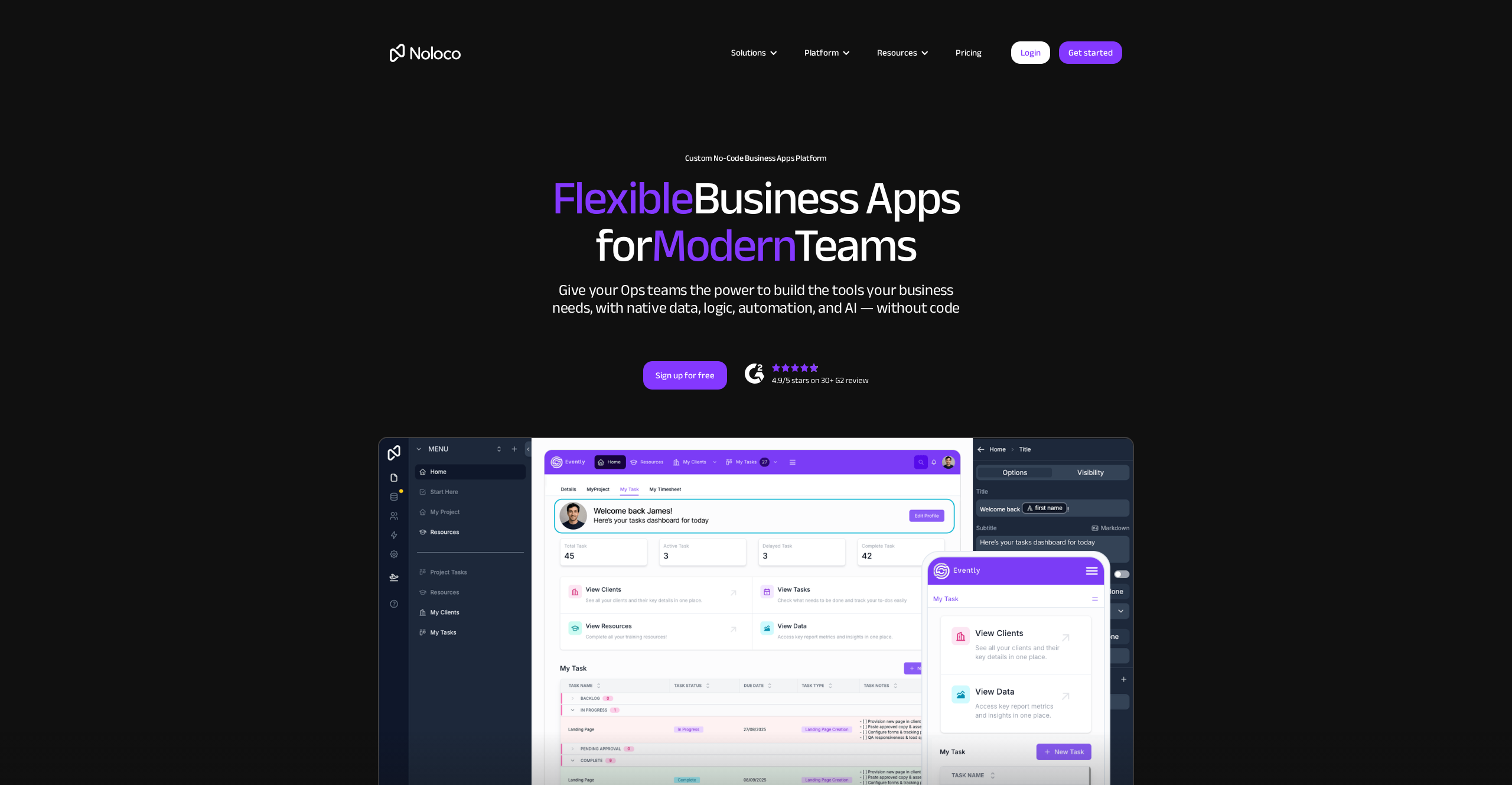
click at [1319, 506] on section "New: Connect Noloco to Stripe Custom No-Code Business Apps Platform Flexible Bu…" at bounding box center [756, 487] width 1512 height 975
click at [426, 48] on img "home" at bounding box center [425, 53] width 71 height 18
click at [1090, 53] on link "Get started" at bounding box center [1090, 53] width 63 height 23
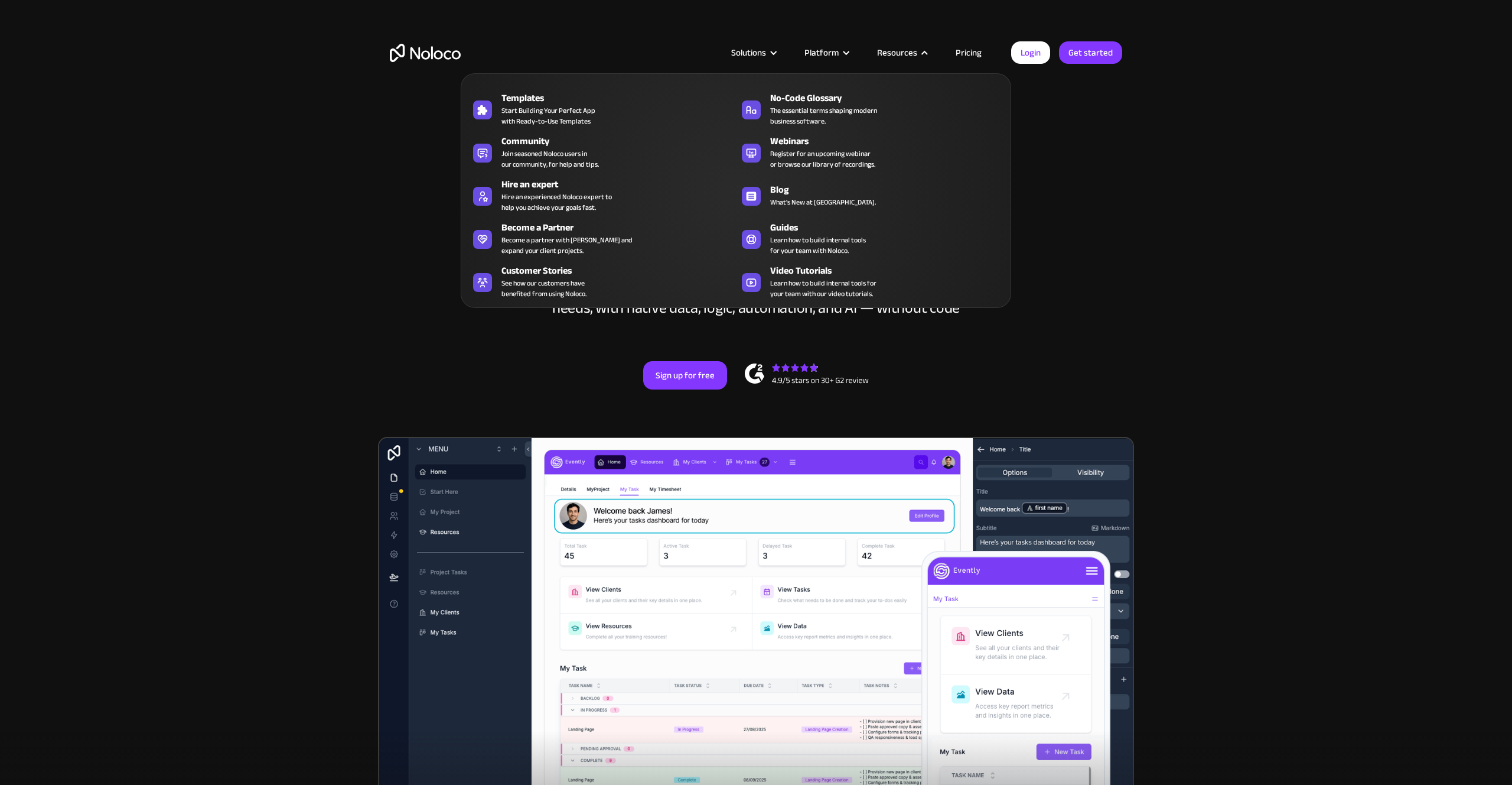
click at [887, 51] on div "Resources" at bounding box center [897, 53] width 40 height 16
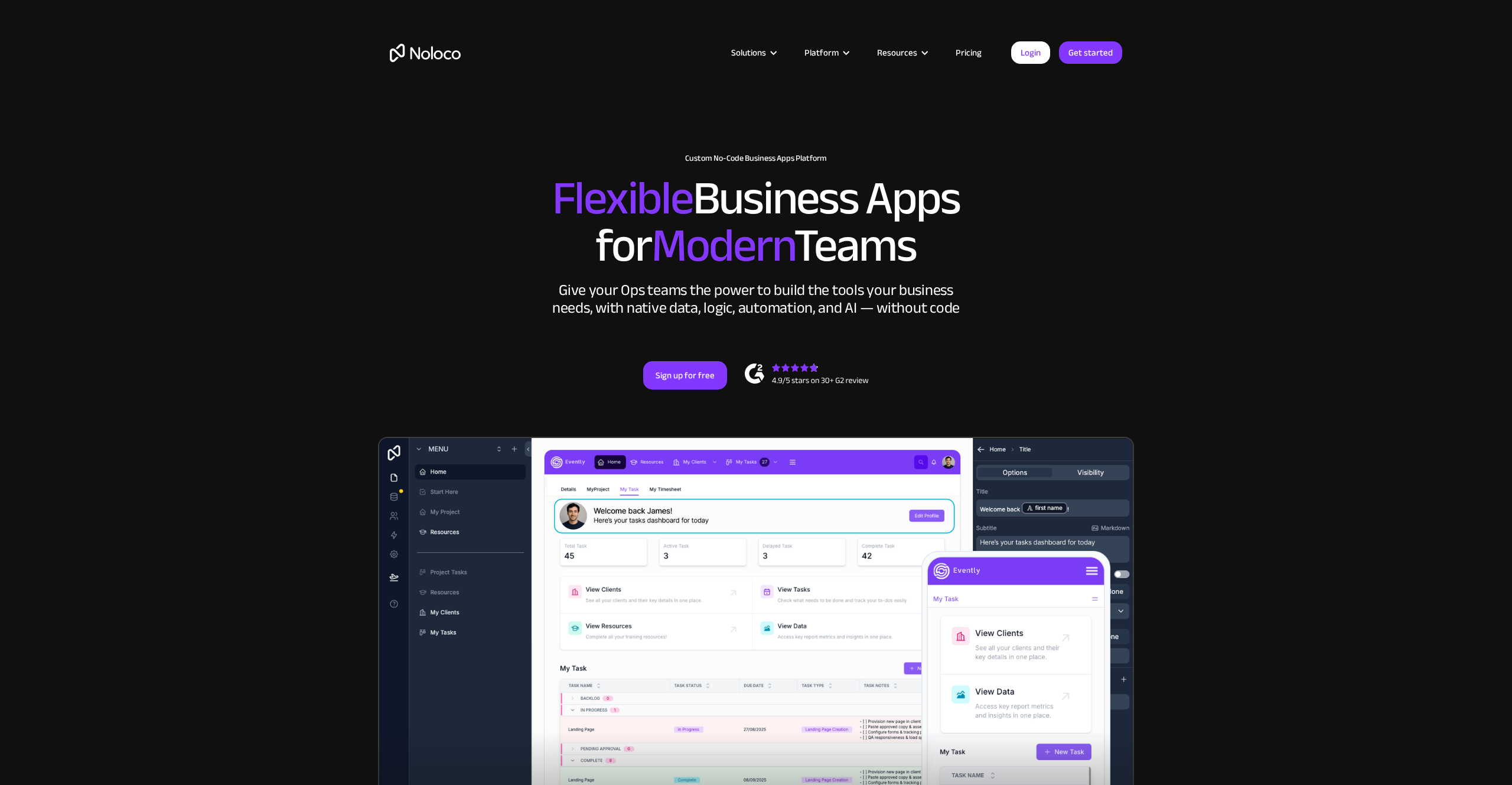
click at [887, 51] on div "Resources" at bounding box center [897, 53] width 40 height 16
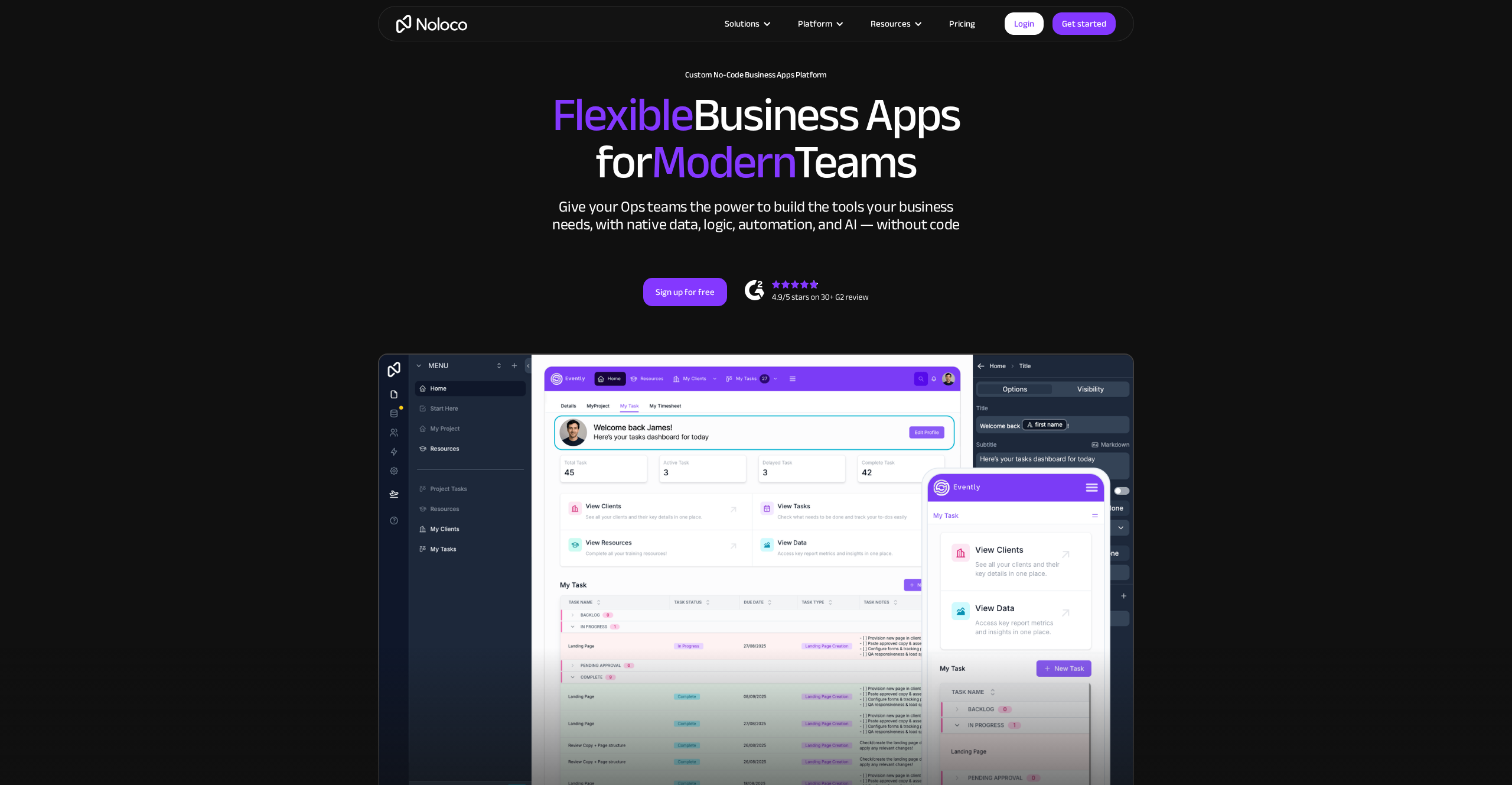
scroll to position [82, 0]
